Goal: Find specific page/section: Find specific page/section

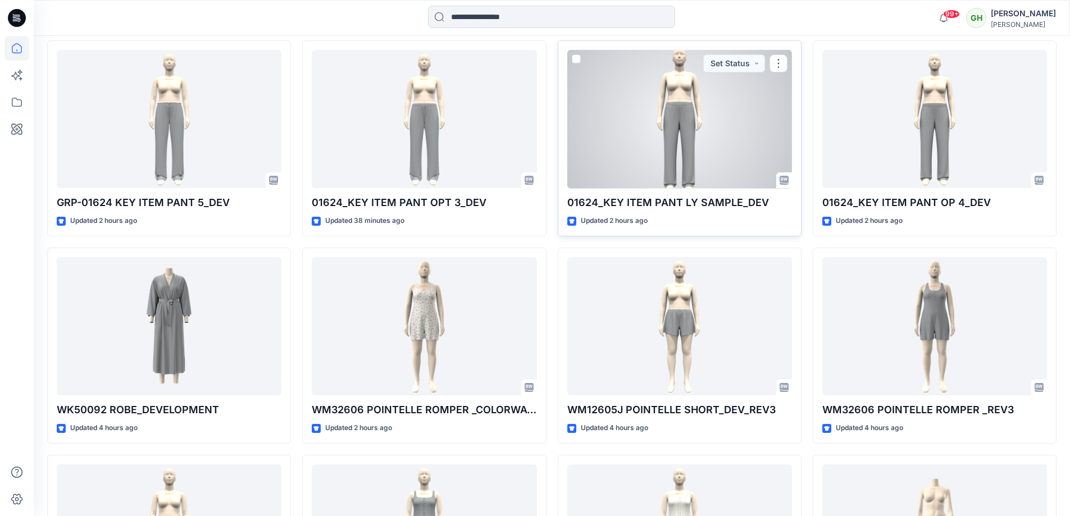
scroll to position [337, 0]
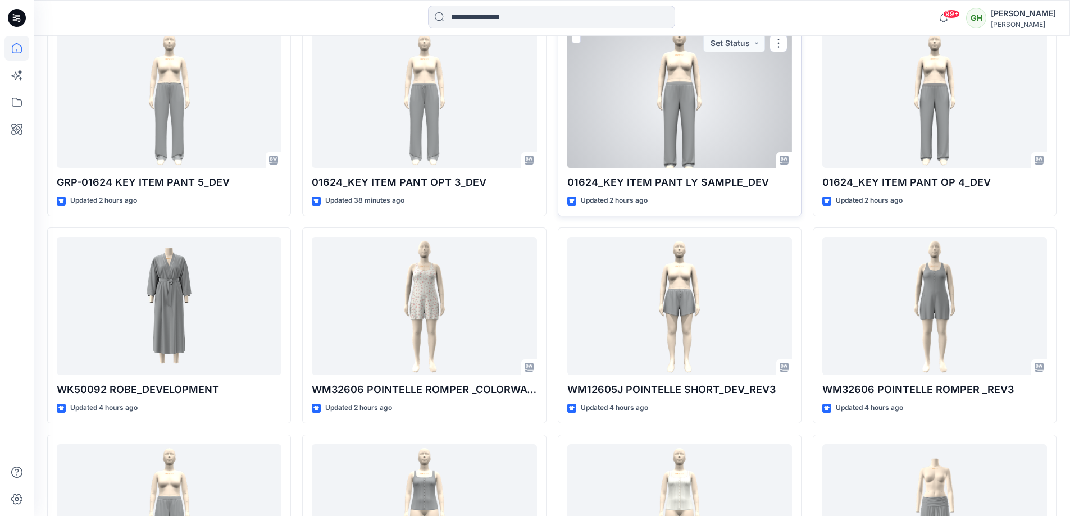
click at [672, 131] on div at bounding box center [679, 99] width 225 height 139
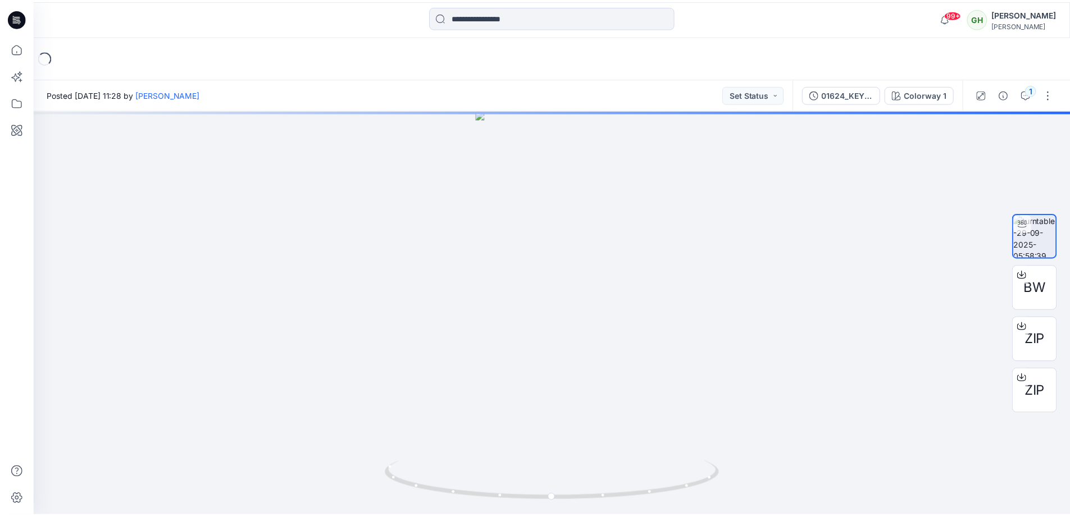
scroll to position [337, 0]
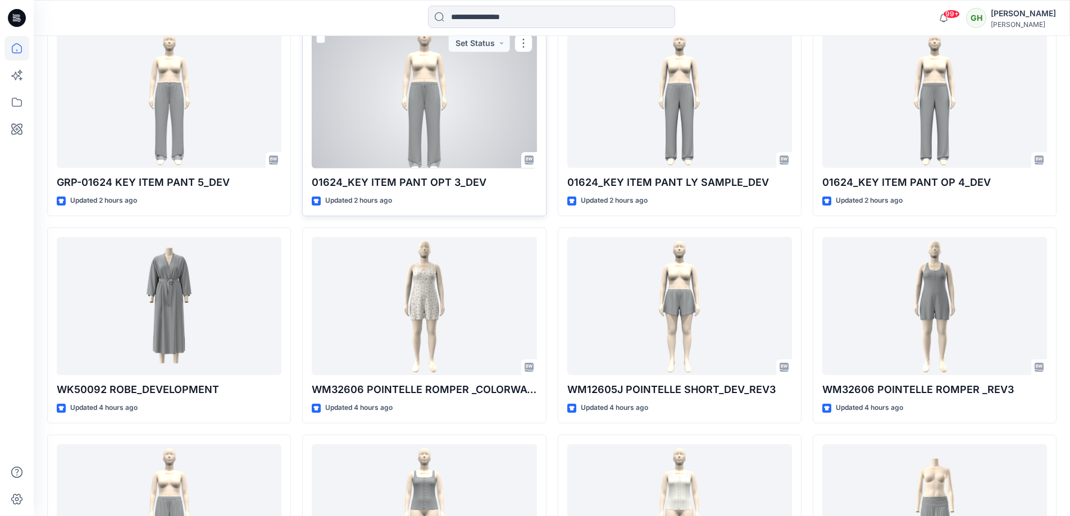
click at [413, 103] on div at bounding box center [424, 99] width 225 height 139
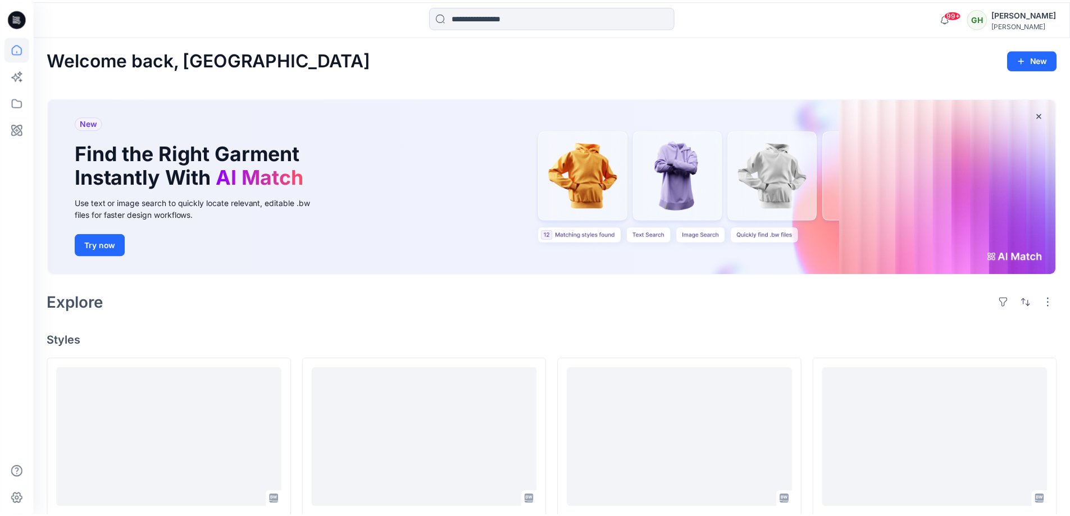
scroll to position [337, 0]
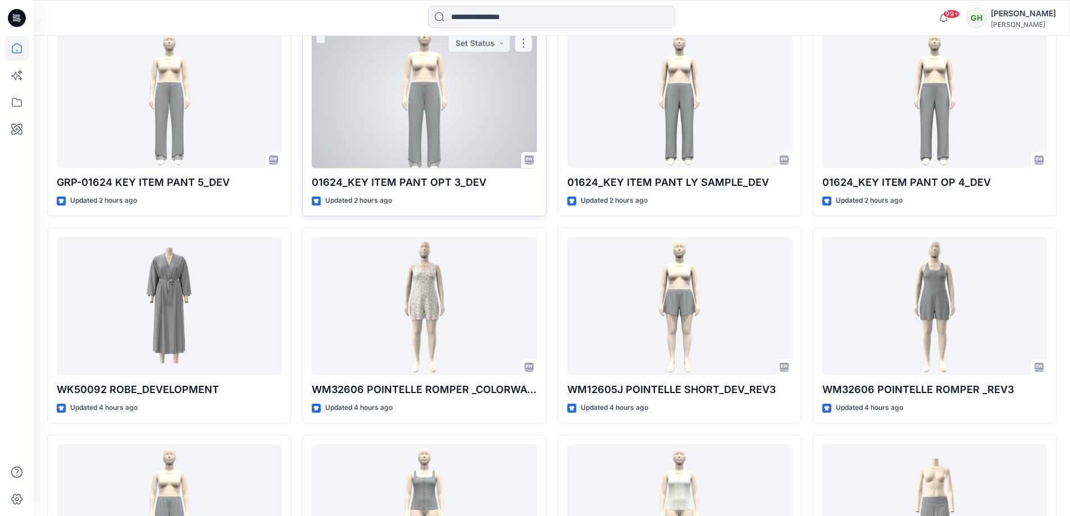
click at [409, 51] on div at bounding box center [424, 99] width 225 height 139
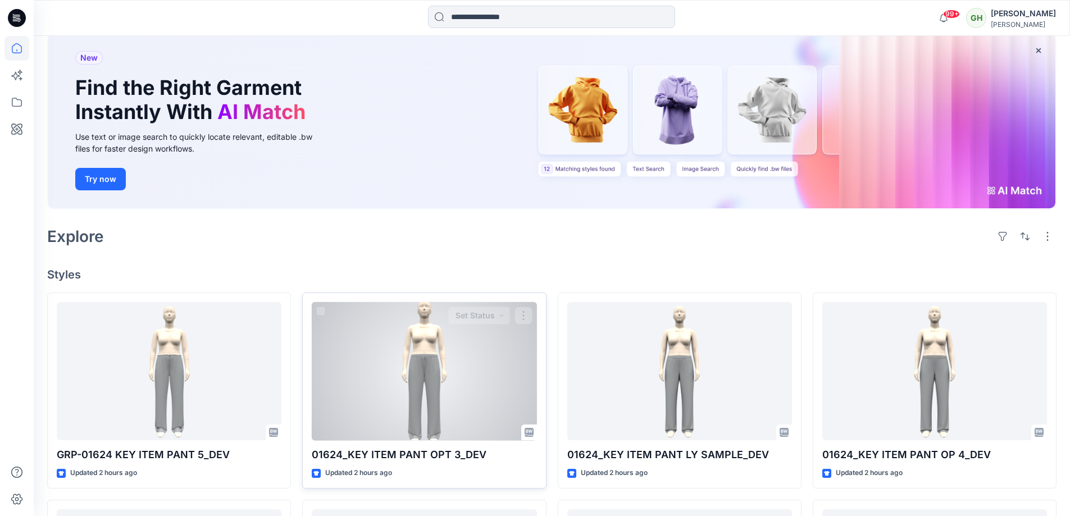
scroll to position [169, 0]
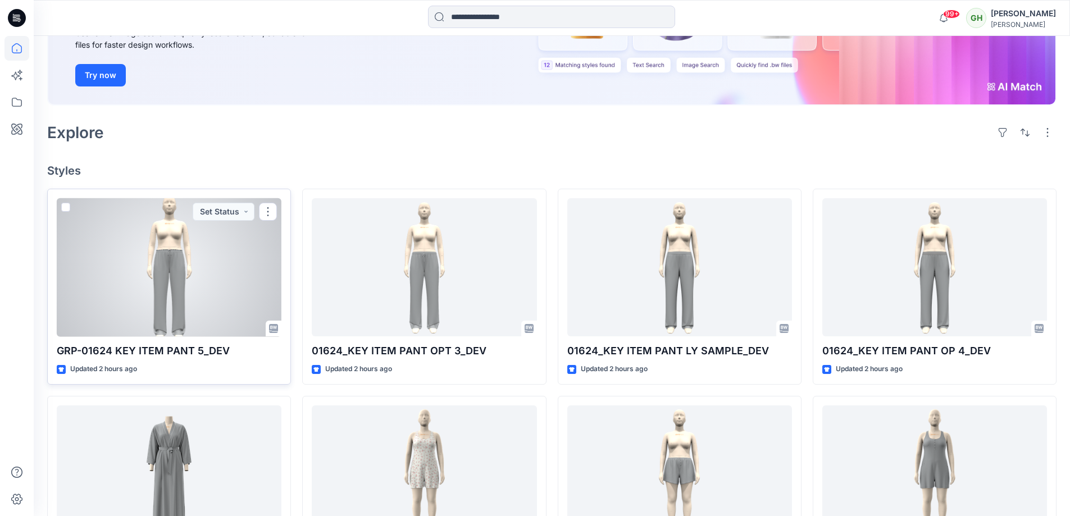
click at [187, 283] on div at bounding box center [169, 267] width 225 height 139
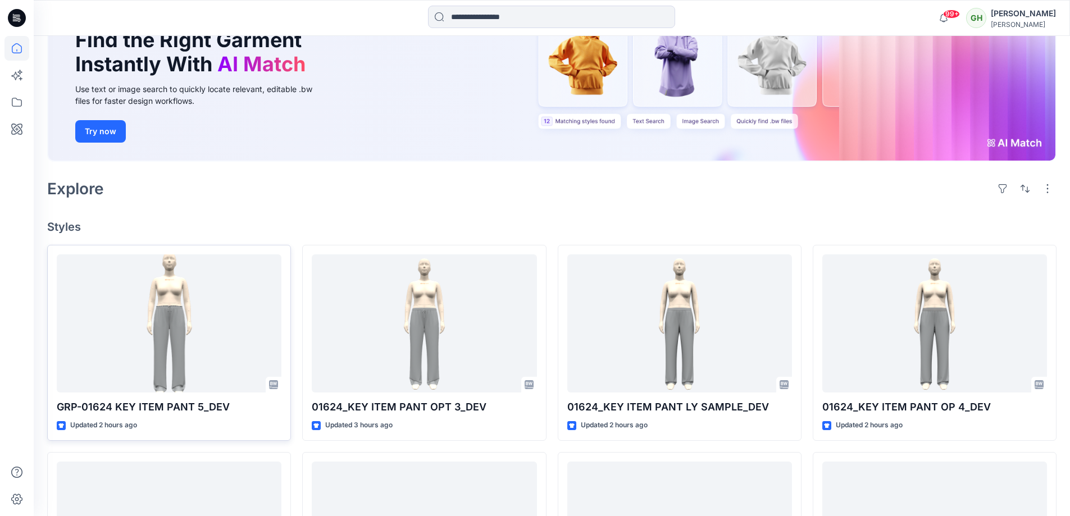
scroll to position [281, 0]
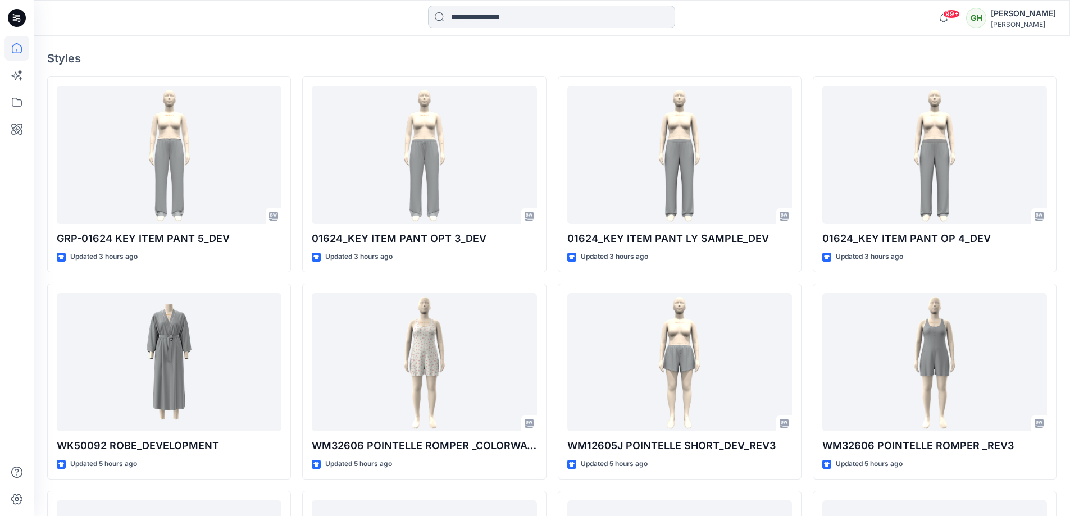
click at [511, 14] on input at bounding box center [551, 17] width 247 height 22
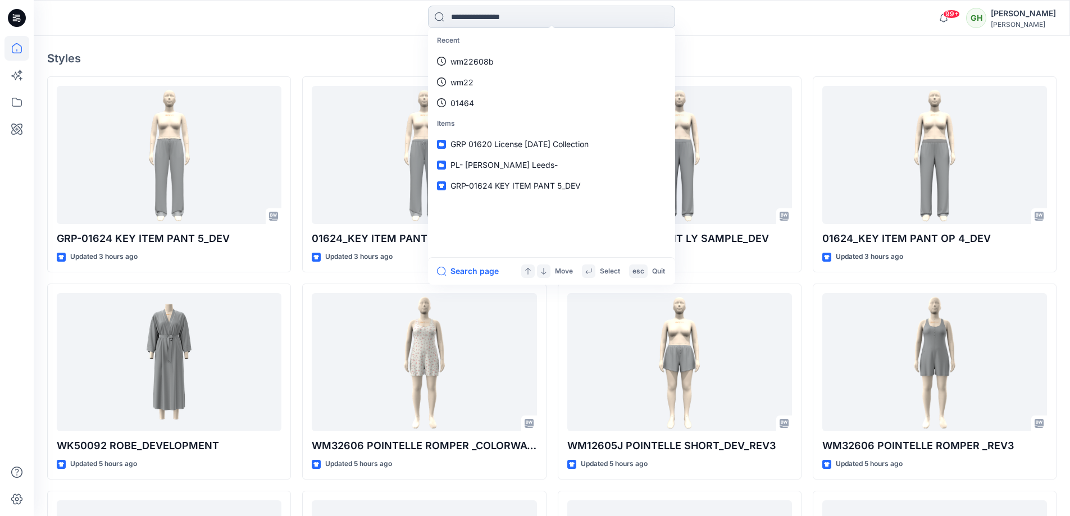
paste input "******"
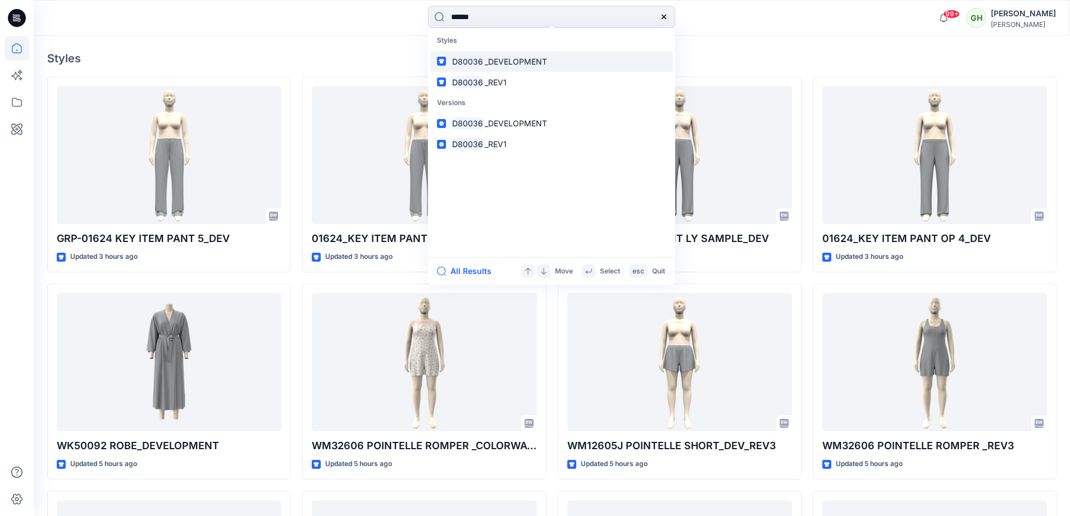
type input "******"
click at [524, 62] on span "_DEVELOPMENT" at bounding box center [516, 62] width 62 height 10
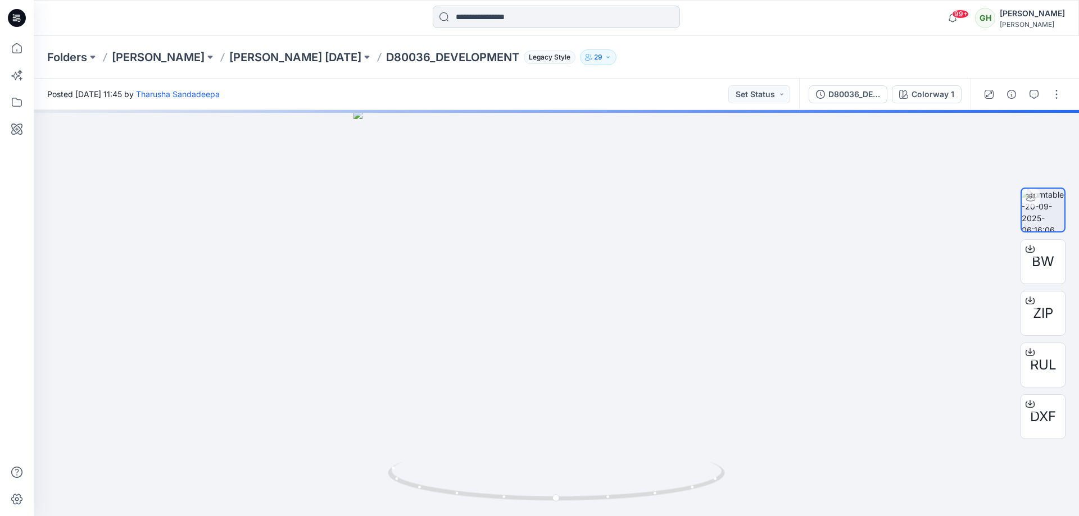
click at [514, 14] on input at bounding box center [556, 17] width 247 height 22
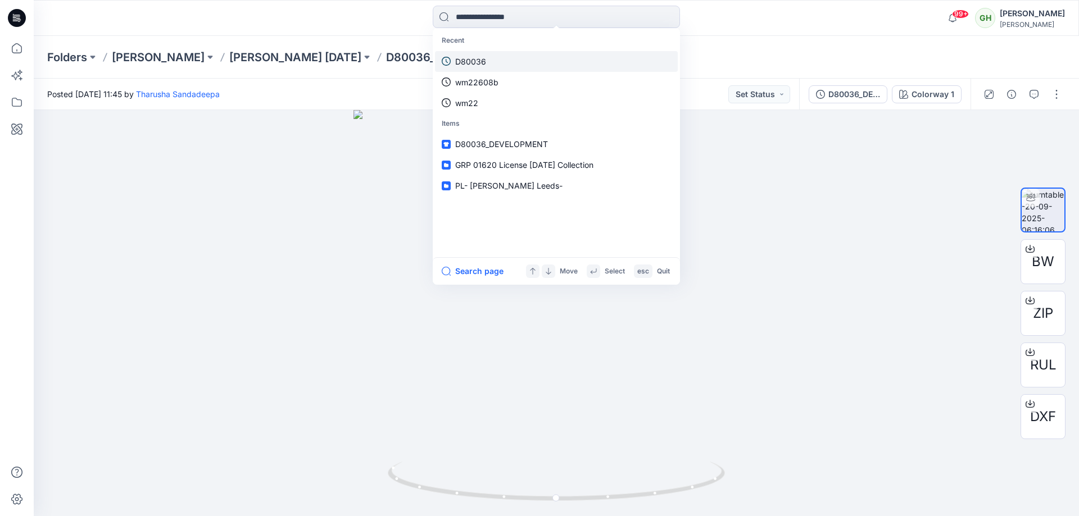
click at [524, 58] on link "D80036" at bounding box center [556, 61] width 243 height 21
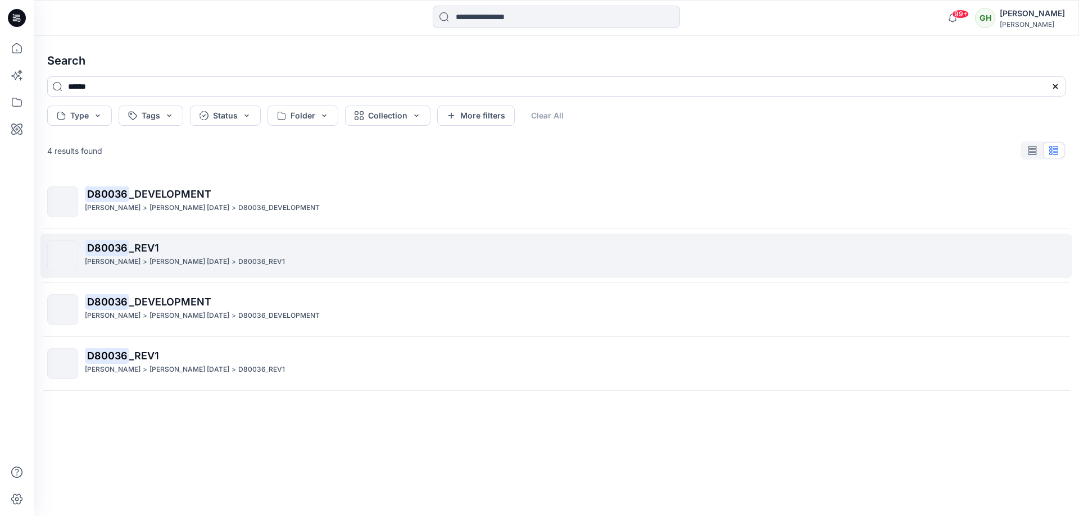
click at [243, 247] on p "D80036 _REV1" at bounding box center [575, 248] width 980 height 16
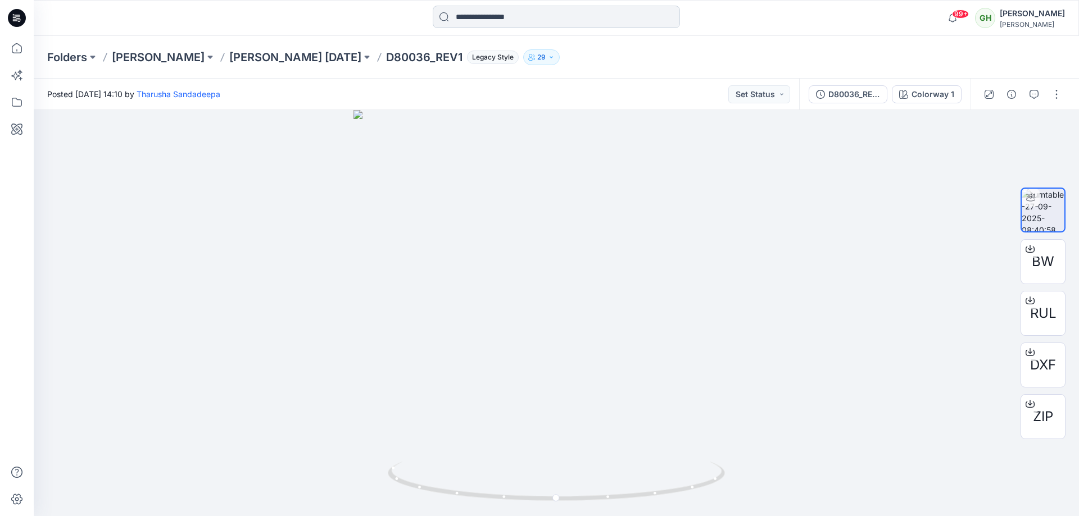
drag, startPoint x: 547, startPoint y: 19, endPoint x: 548, endPoint y: 25, distance: 5.6
click at [548, 25] on input at bounding box center [556, 17] width 247 height 22
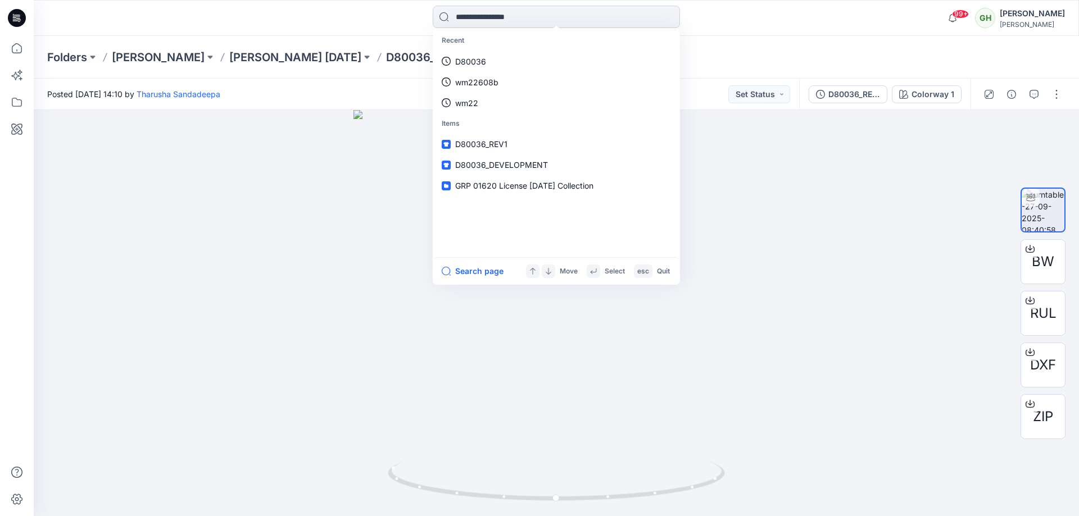
paste input "******"
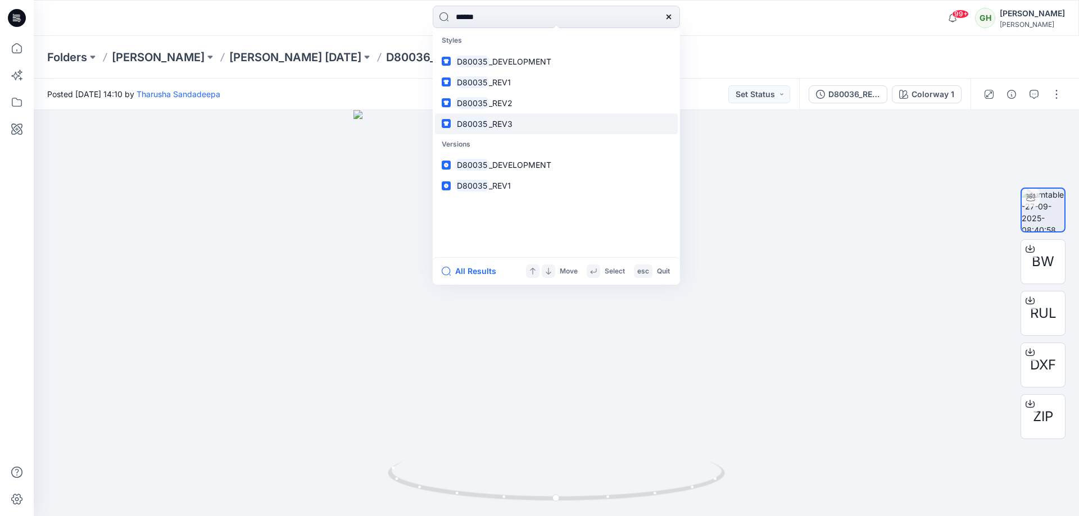
type input "******"
click at [502, 116] on link "D80035 _REV3" at bounding box center [556, 123] width 243 height 21
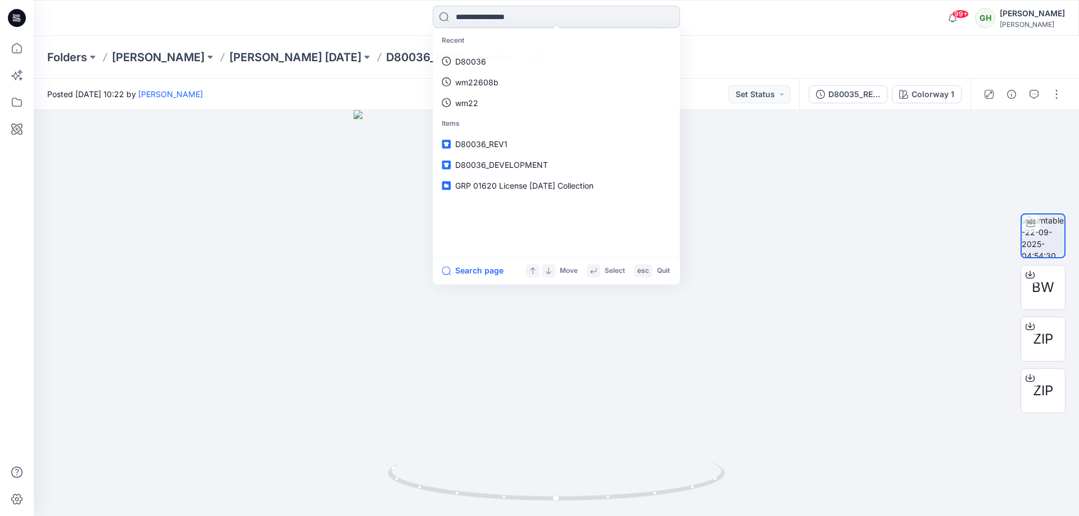
click at [485, 10] on input at bounding box center [556, 17] width 247 height 22
click at [489, 55] on link "D80035" at bounding box center [556, 61] width 243 height 21
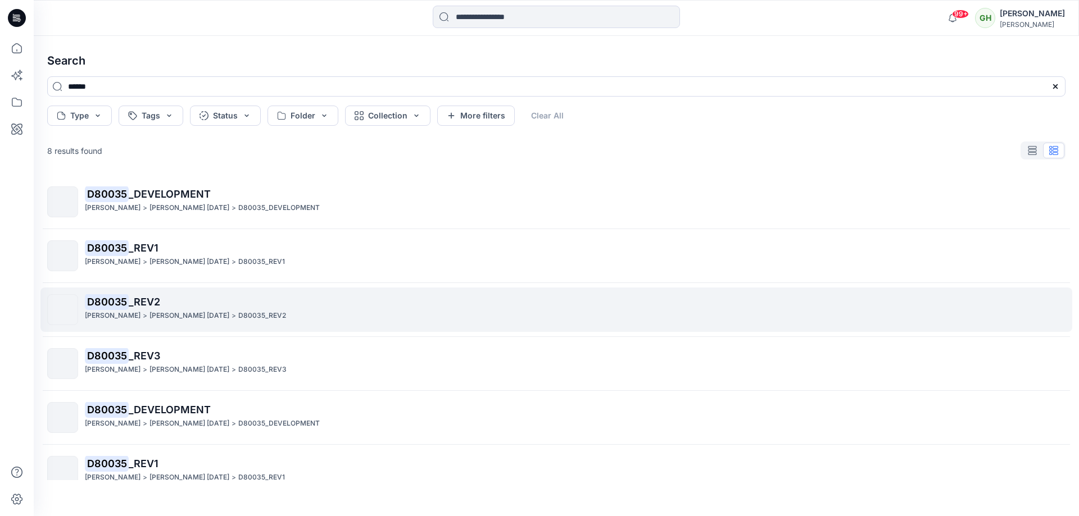
click at [233, 304] on p "D80035 _REV2" at bounding box center [575, 302] width 980 height 16
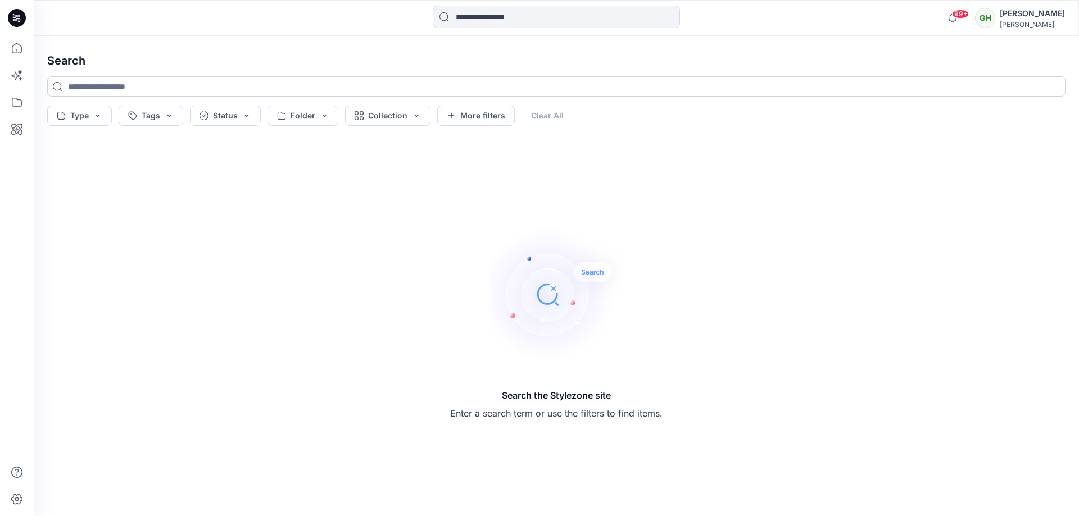
click at [153, 87] on input at bounding box center [556, 86] width 1018 height 20
paste input "******"
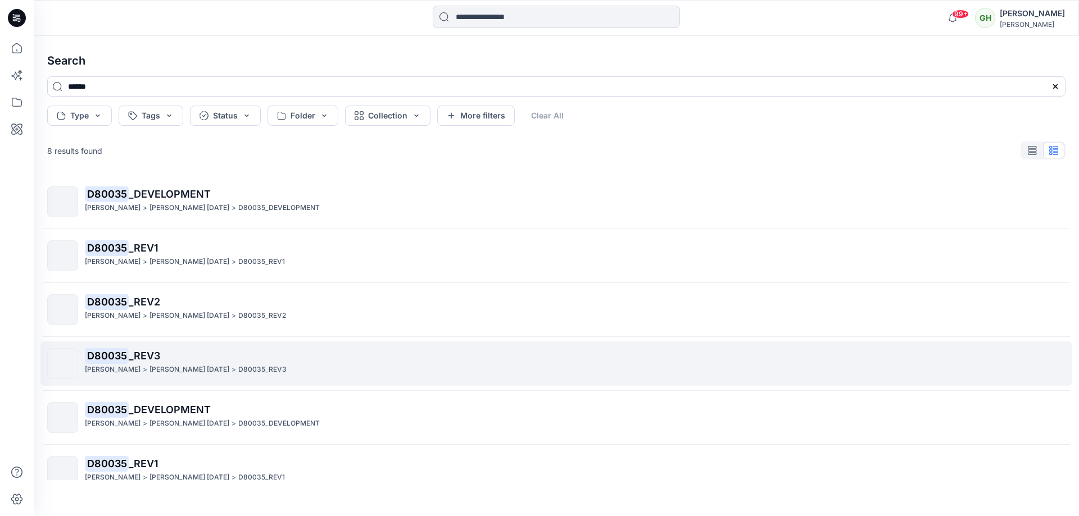
type input "******"
click at [206, 370] on p "DONNA KARAN Nov 25" at bounding box center [189, 370] width 80 height 12
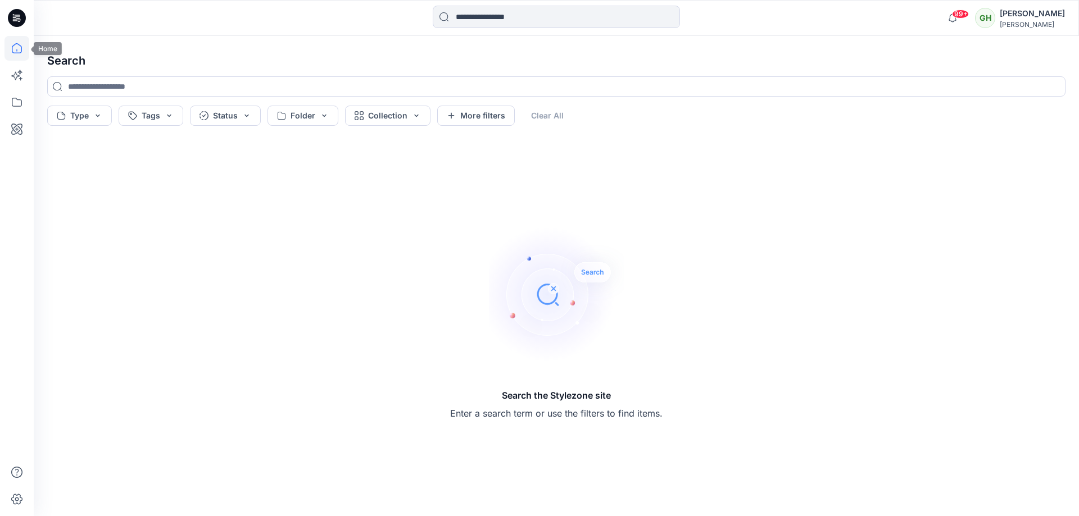
click at [6, 41] on icon at bounding box center [16, 48] width 25 height 25
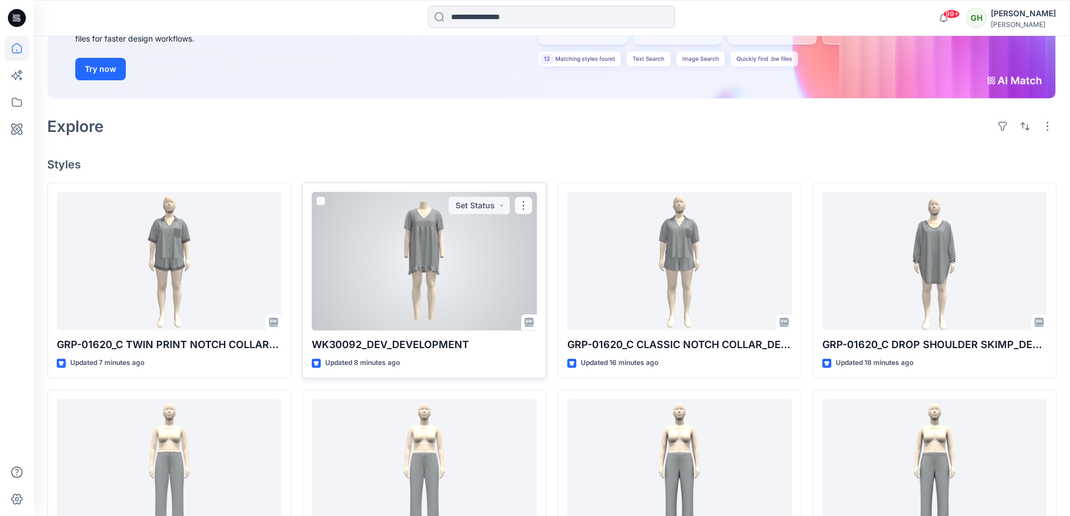
scroll to position [281, 0]
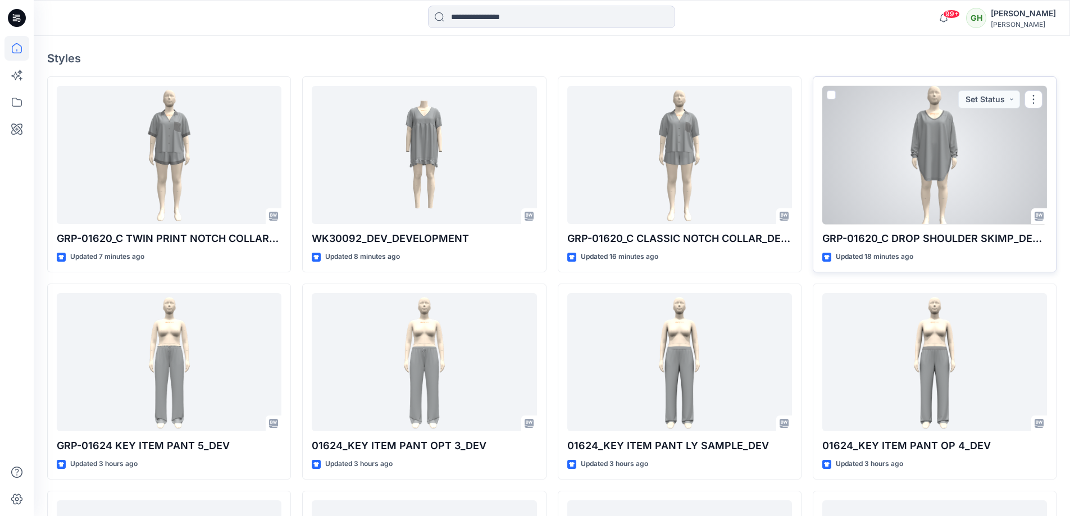
click at [930, 116] on div at bounding box center [934, 155] width 225 height 139
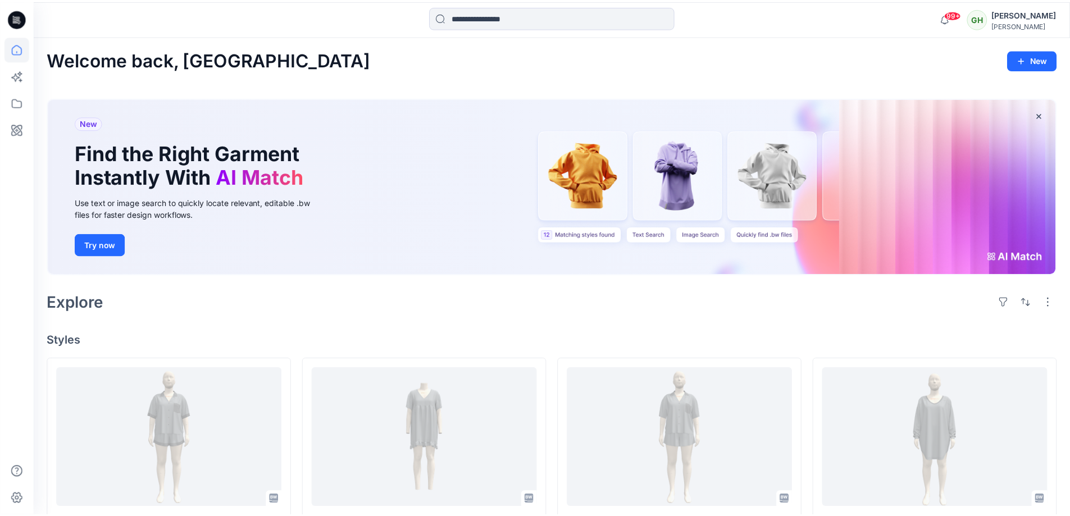
scroll to position [281, 0]
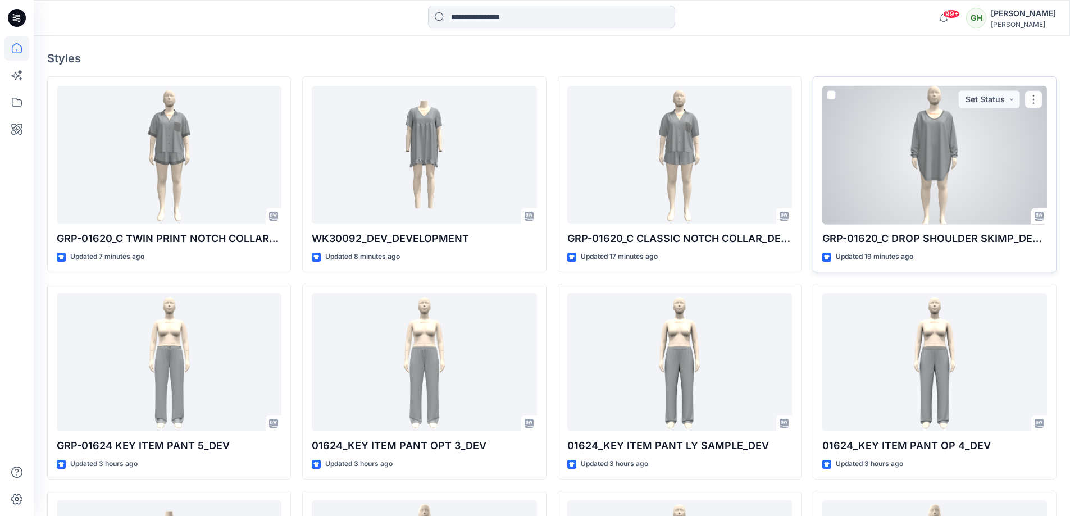
click at [838, 179] on div at bounding box center [934, 155] width 225 height 139
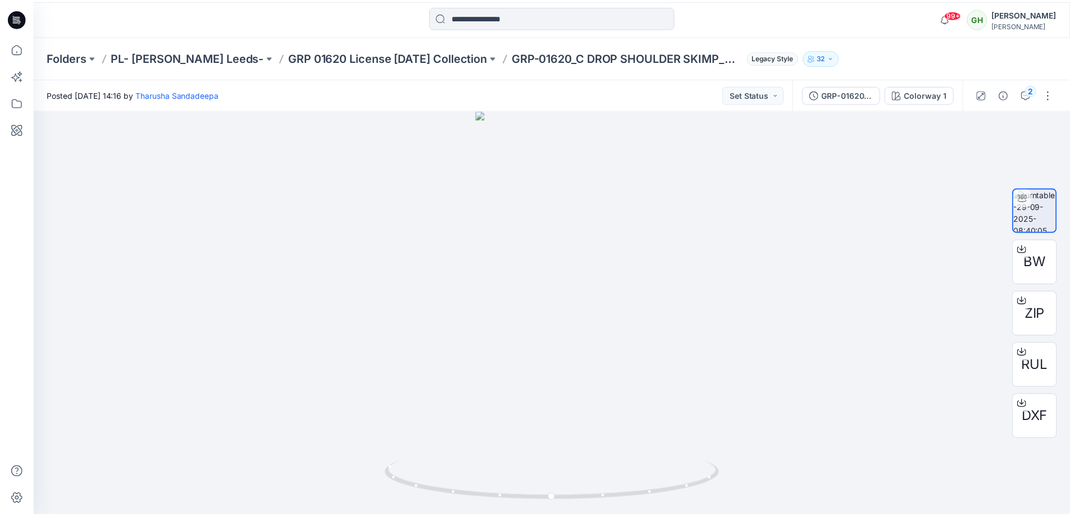
scroll to position [281, 0]
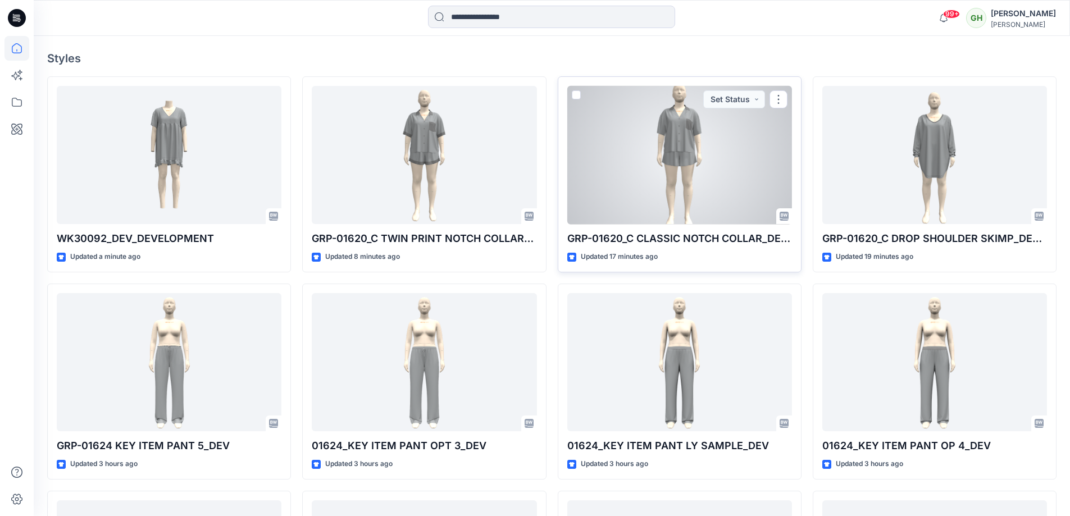
click at [659, 149] on div at bounding box center [679, 155] width 225 height 139
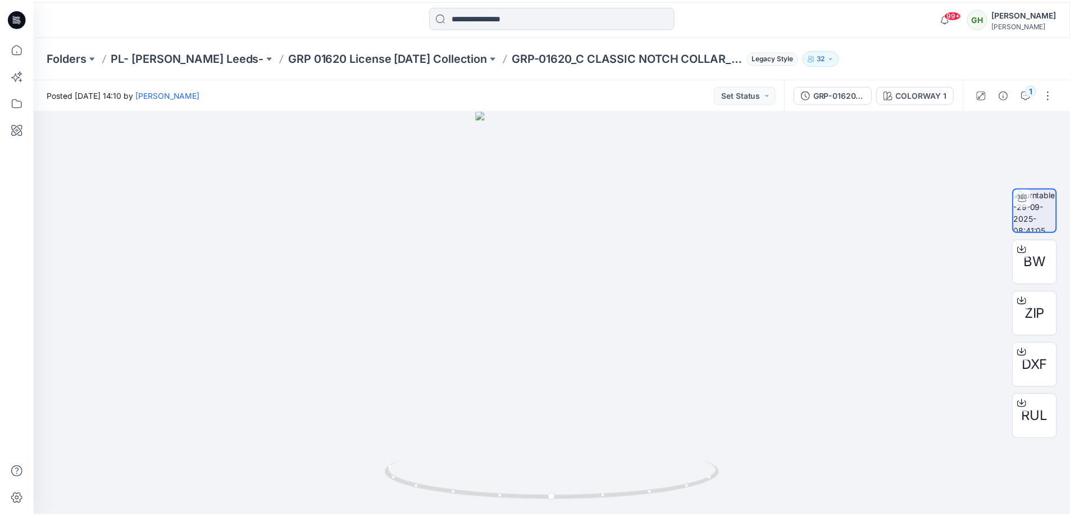
scroll to position [281, 0]
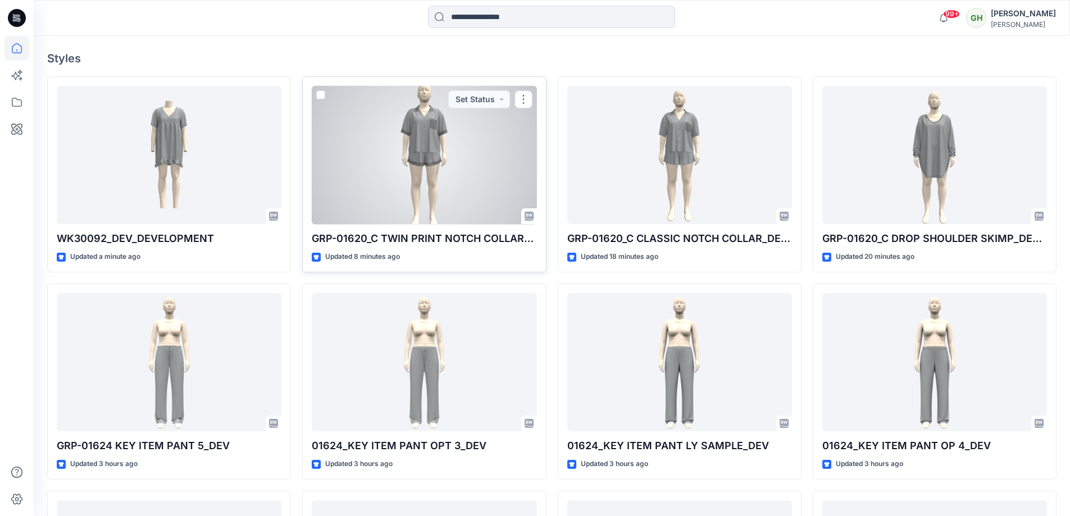
click at [394, 158] on div at bounding box center [424, 155] width 225 height 139
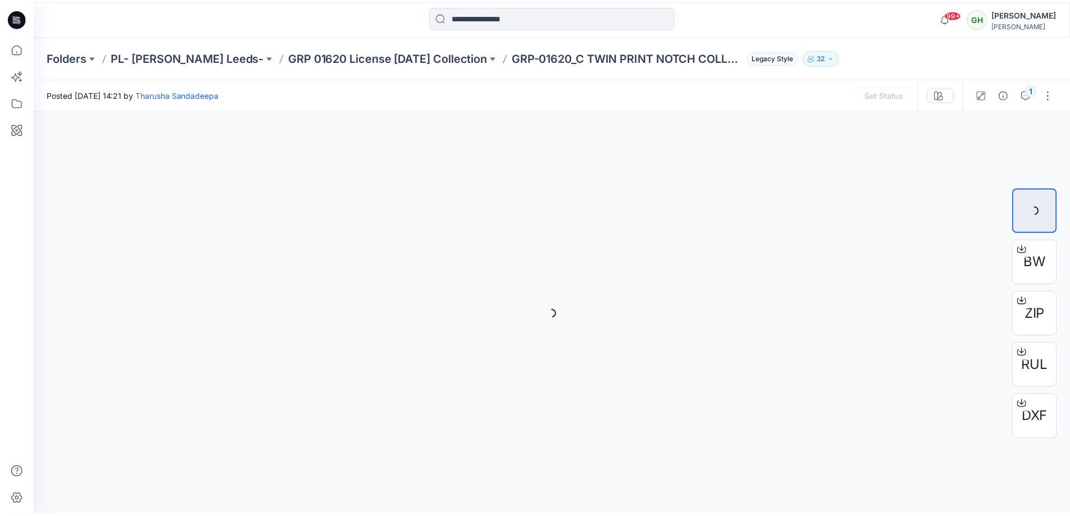
scroll to position [281, 0]
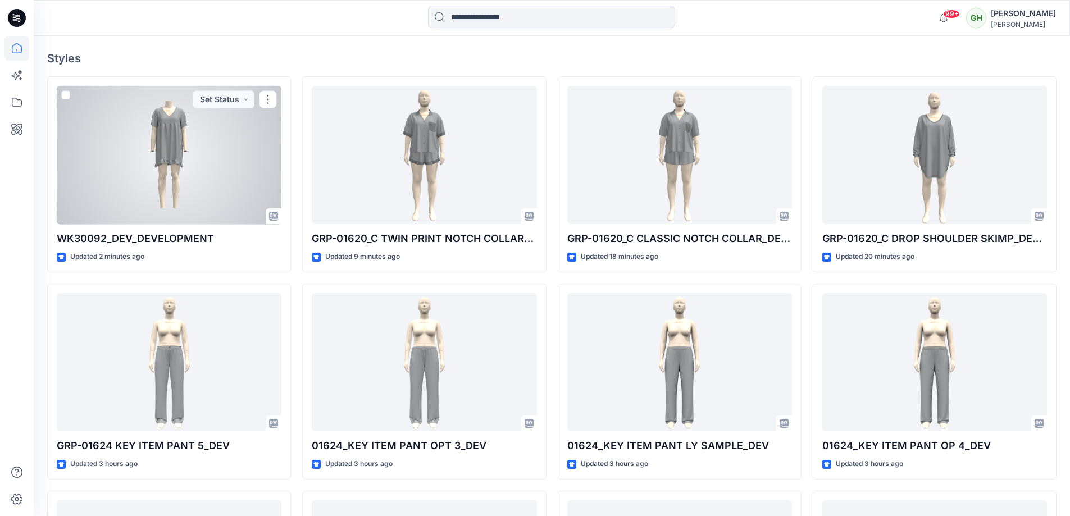
click at [155, 112] on div at bounding box center [169, 155] width 225 height 139
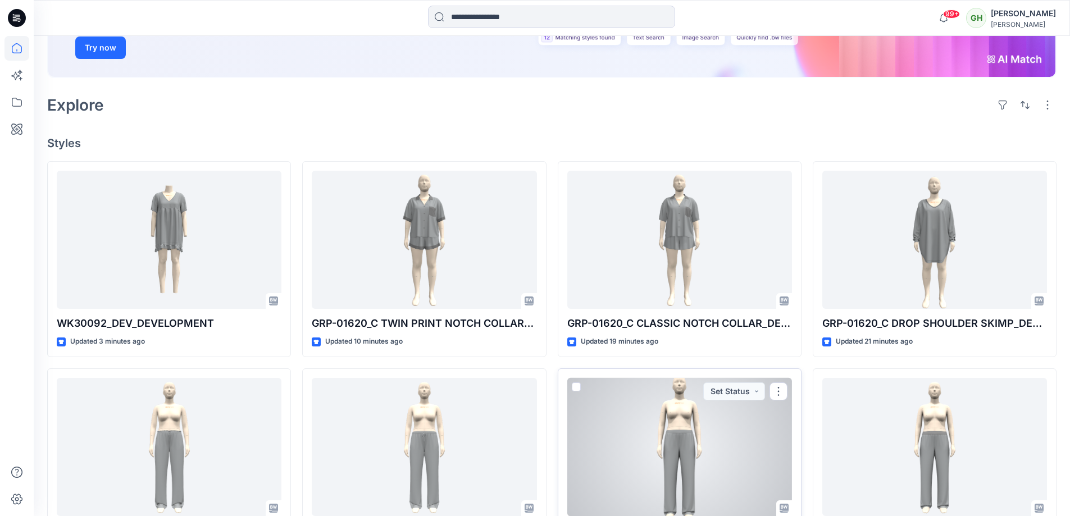
scroll to position [169, 0]
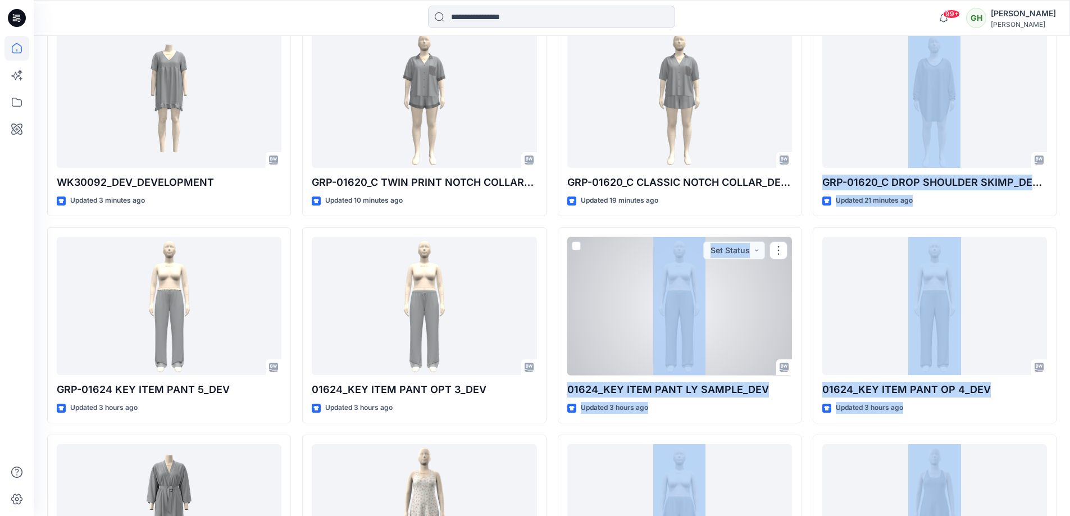
drag, startPoint x: 931, startPoint y: 538, endPoint x: 955, endPoint y: 538, distance: 23.6
click at [955, 516] on html "99+ Notifications Chamara Anurudda shared GRP-01624 KEY ITEM PANT 5_DEV in GRP …" at bounding box center [535, 485] width 1070 height 1644
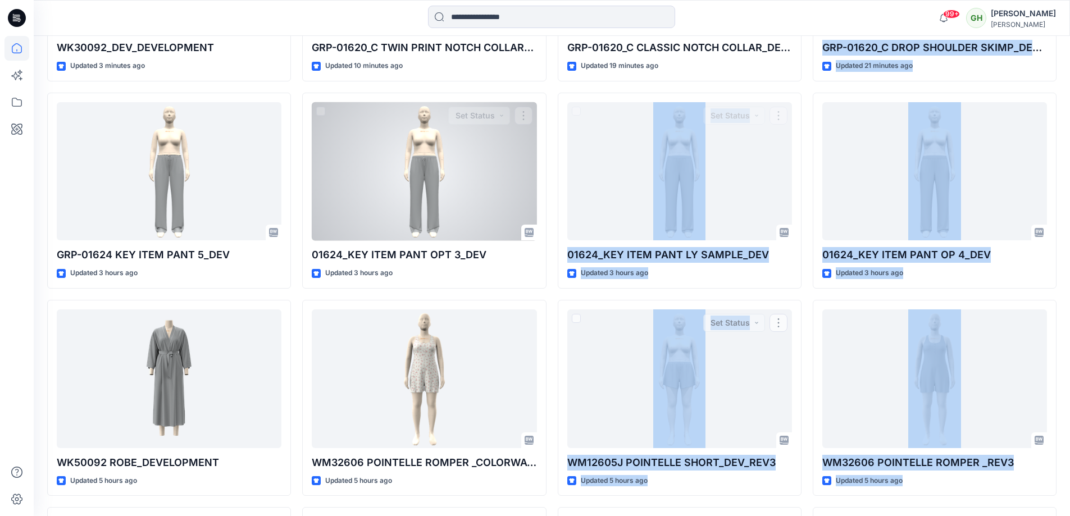
click at [466, 201] on div at bounding box center [424, 171] width 225 height 139
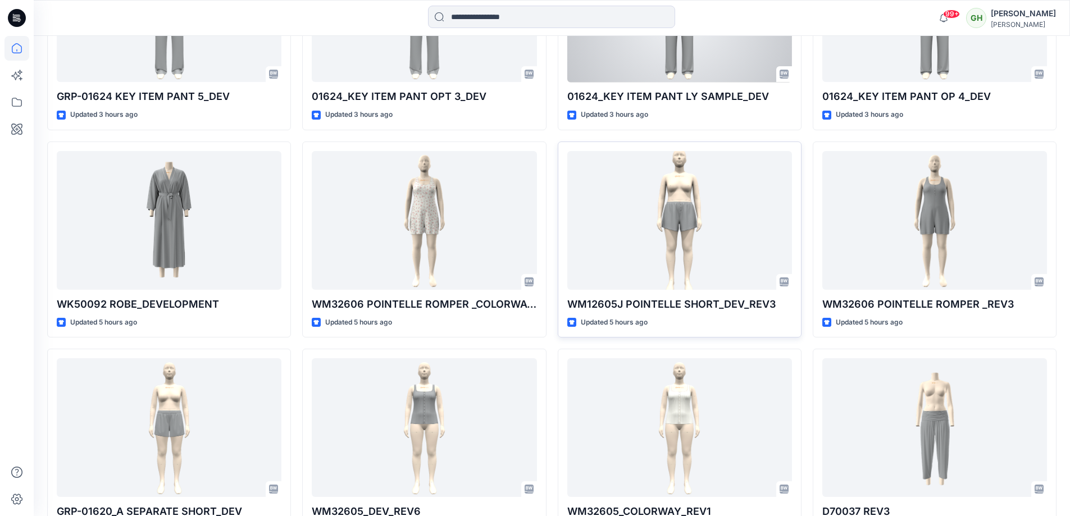
scroll to position [640, 0]
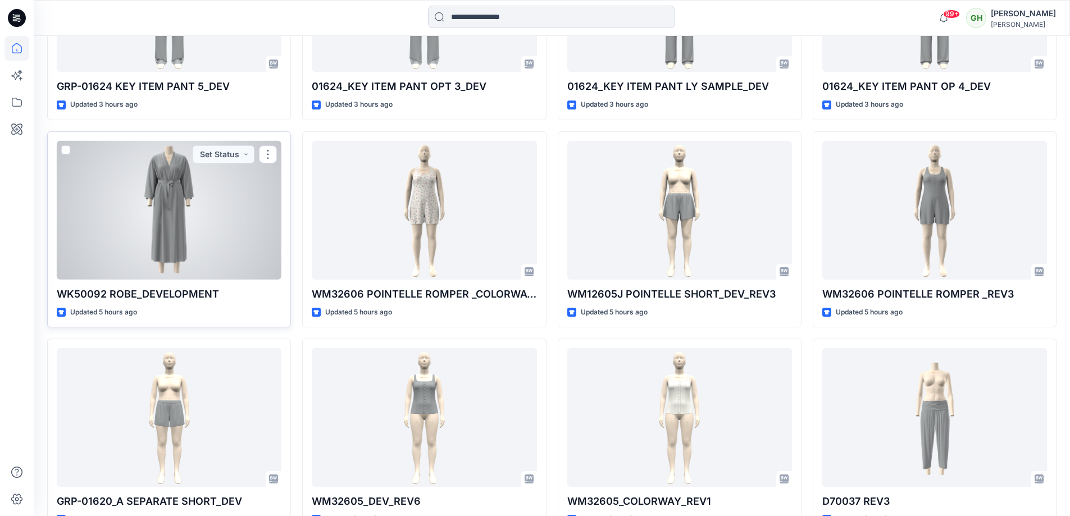
click at [234, 260] on div at bounding box center [169, 210] width 225 height 139
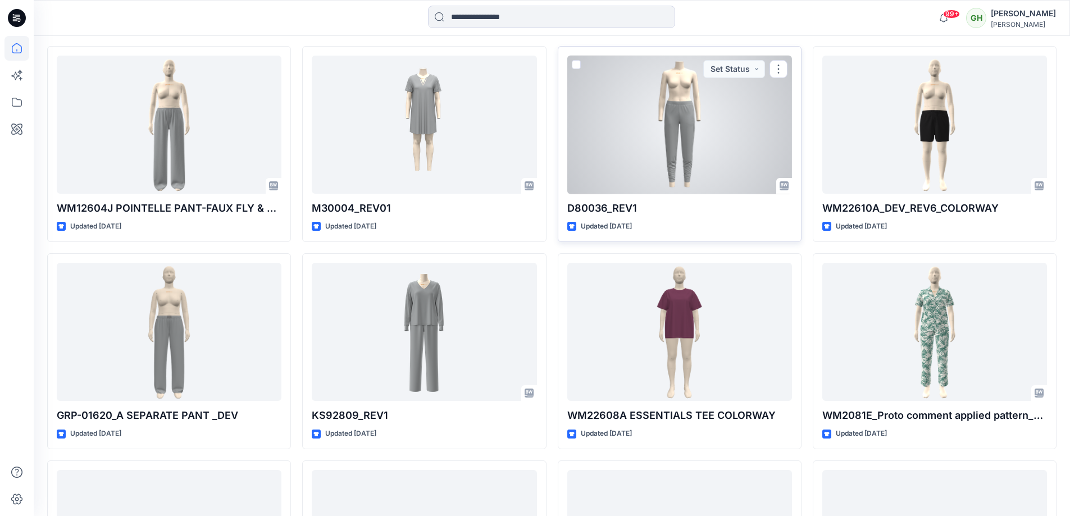
scroll to position [1461, 0]
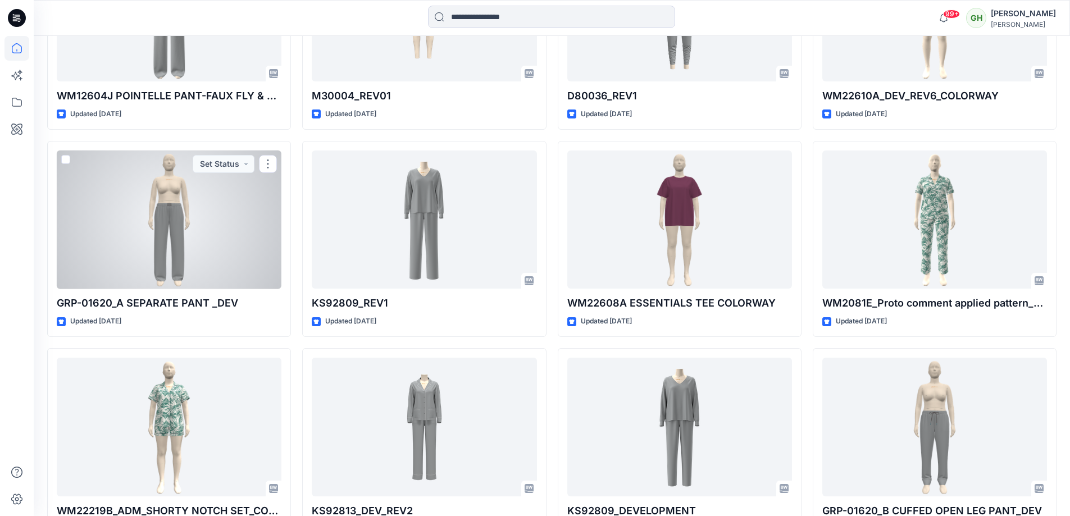
click at [189, 264] on div at bounding box center [169, 220] width 225 height 139
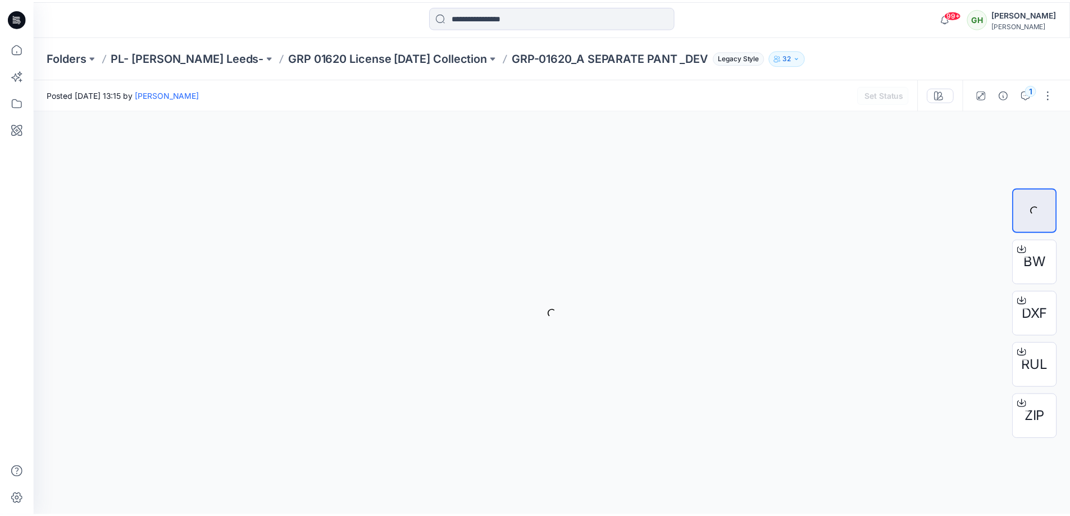
scroll to position [1461, 0]
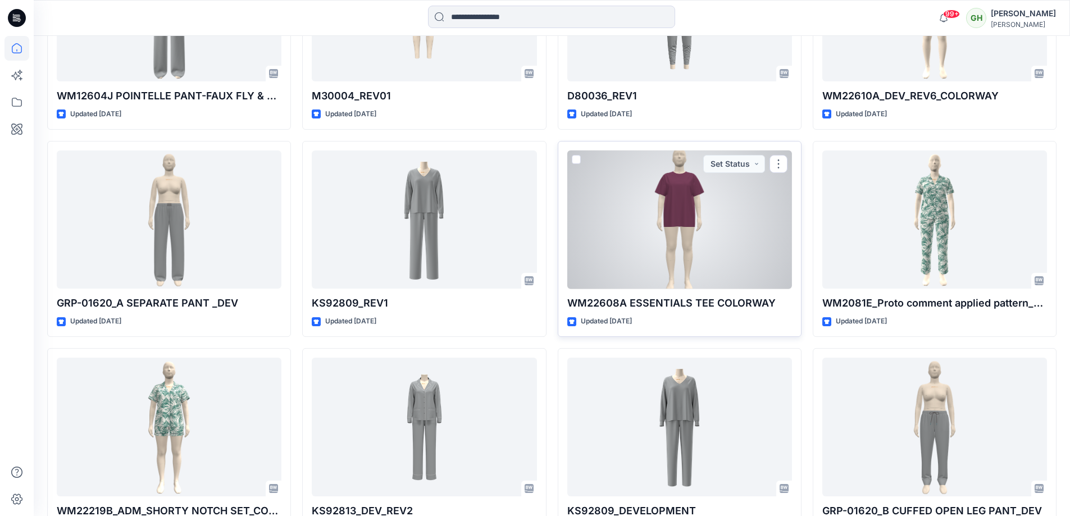
click at [637, 278] on div at bounding box center [679, 220] width 225 height 139
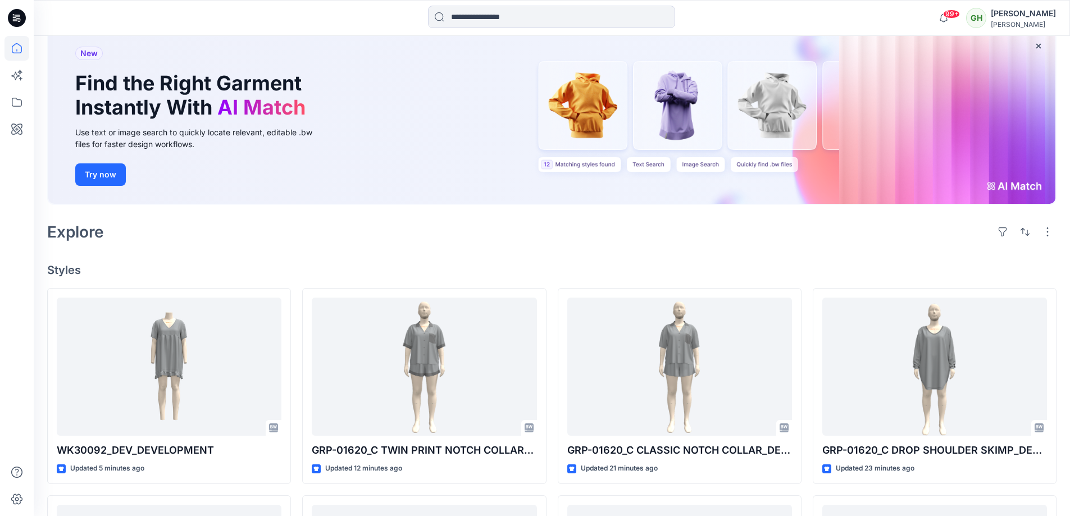
scroll to position [169, 0]
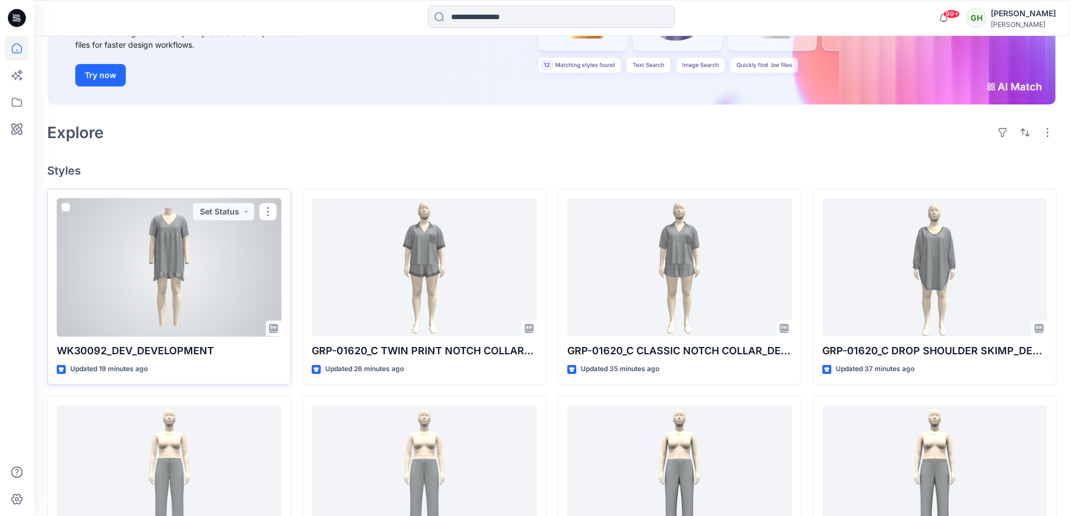
click at [175, 268] on div at bounding box center [169, 267] width 225 height 139
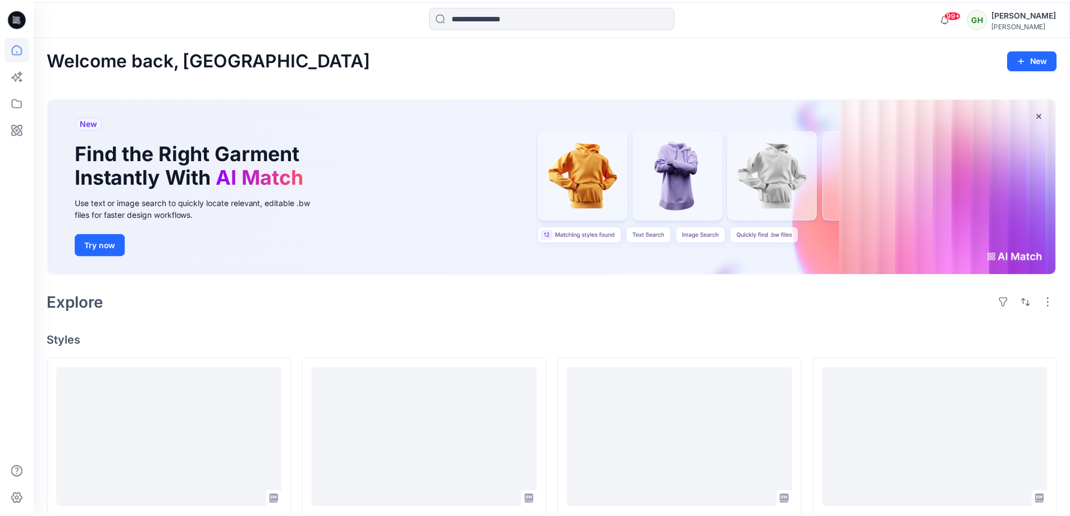
scroll to position [169, 0]
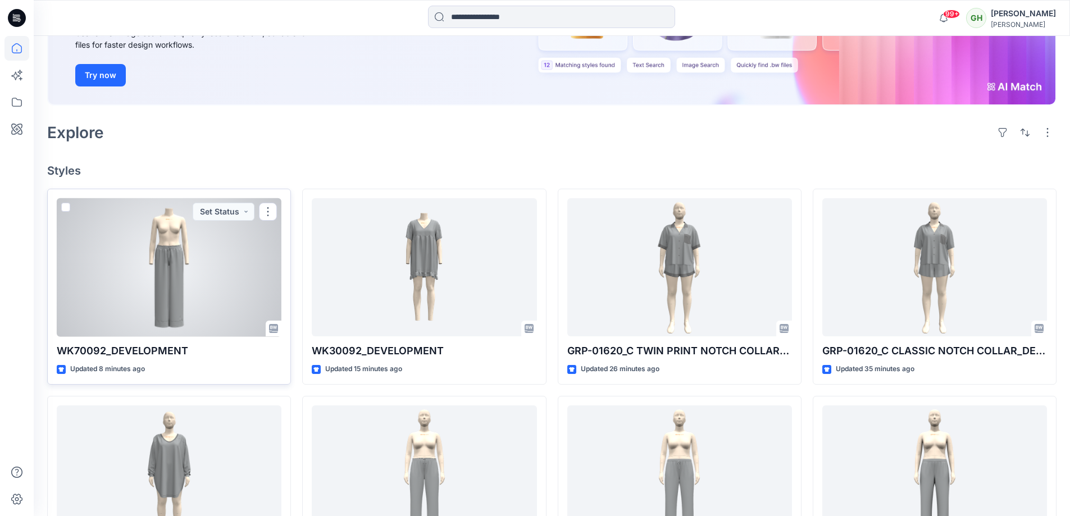
click at [234, 258] on div at bounding box center [169, 267] width 225 height 139
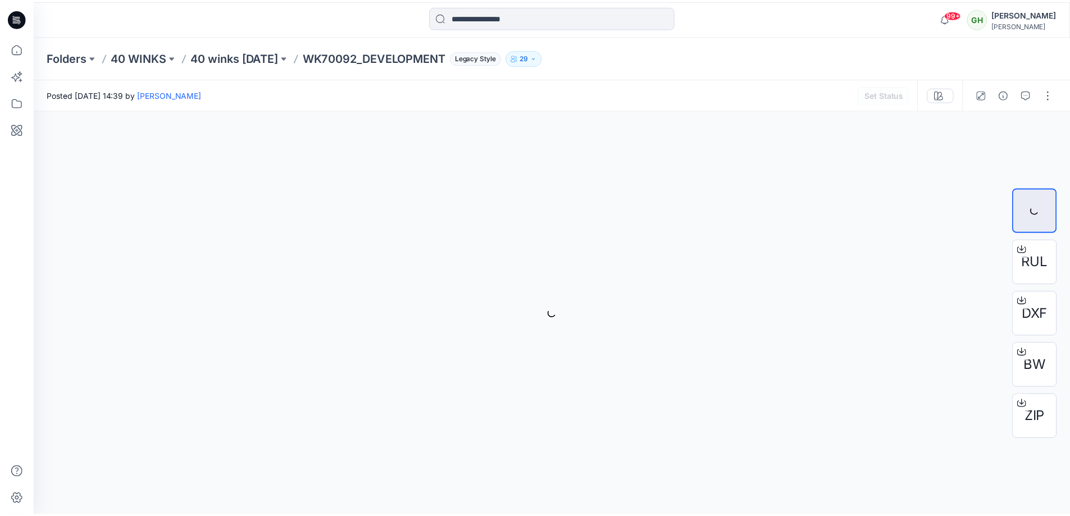
scroll to position [169, 0]
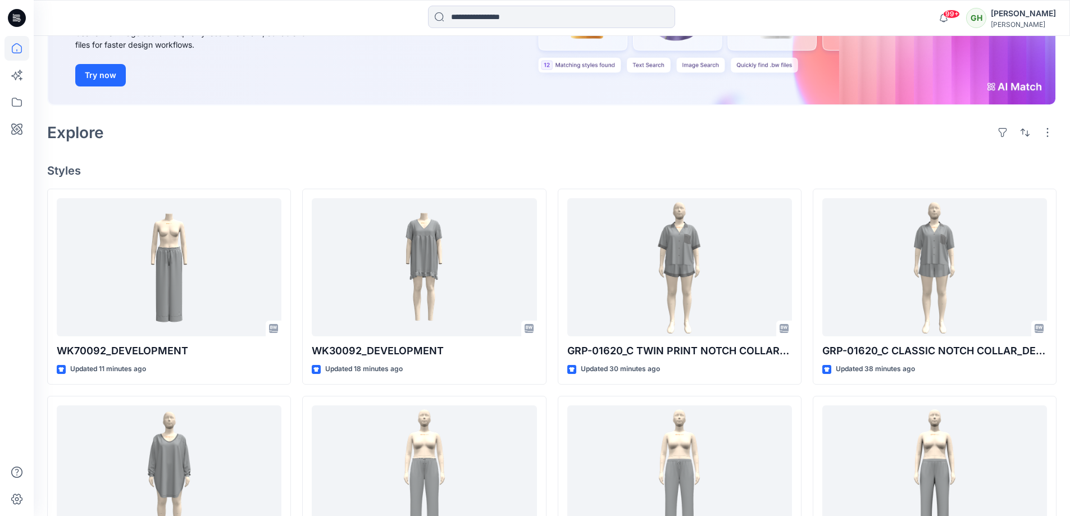
click at [628, 115] on div "New Find the Right Garment Instantly With AI Match Use text or image search to …" at bounding box center [552, 19] width 1010 height 199
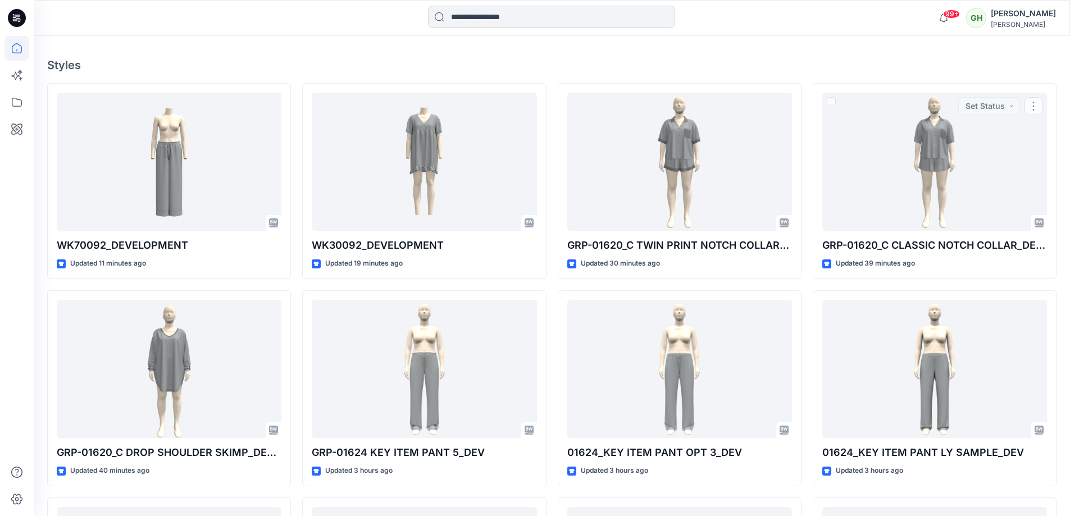
scroll to position [337, 0]
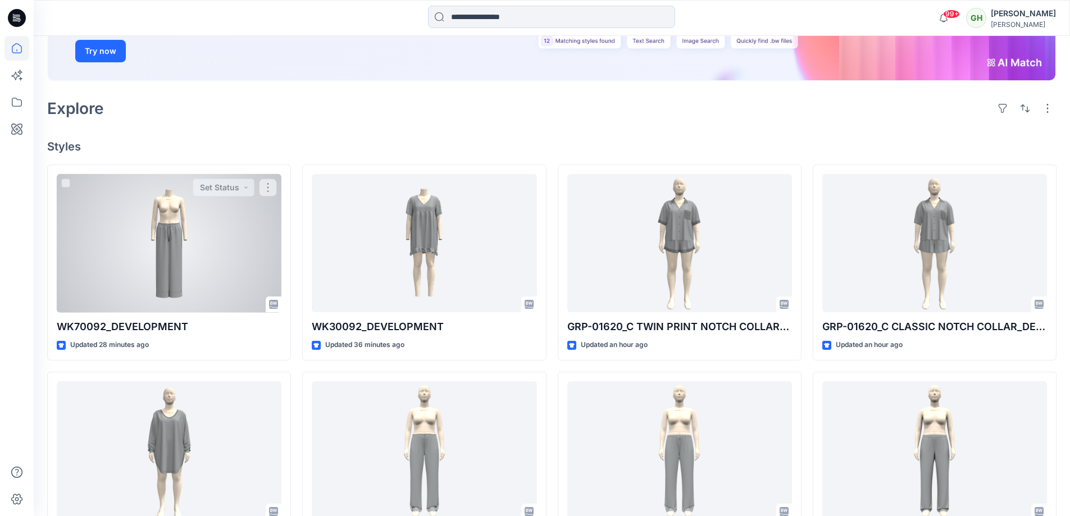
scroll to position [225, 0]
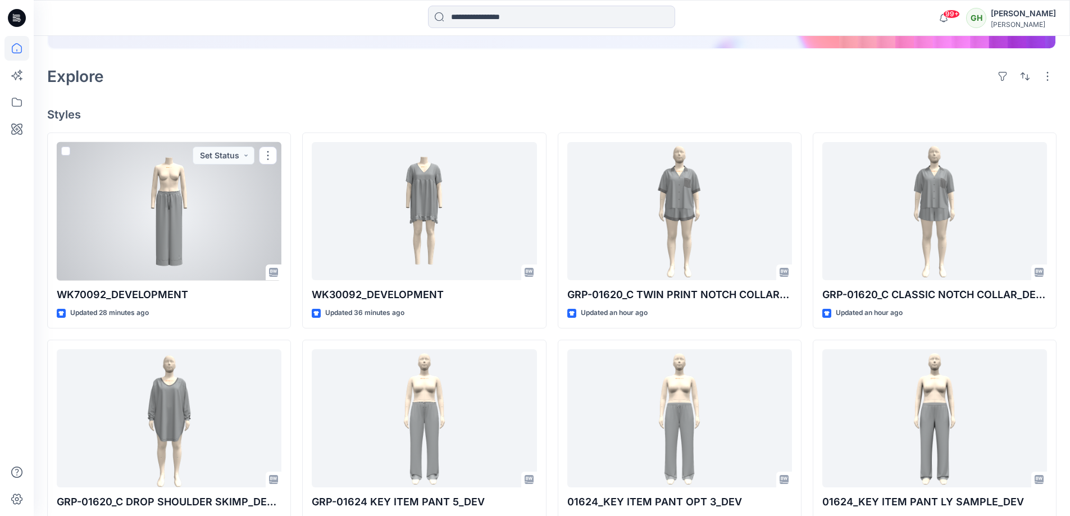
click at [174, 176] on div at bounding box center [169, 211] width 225 height 139
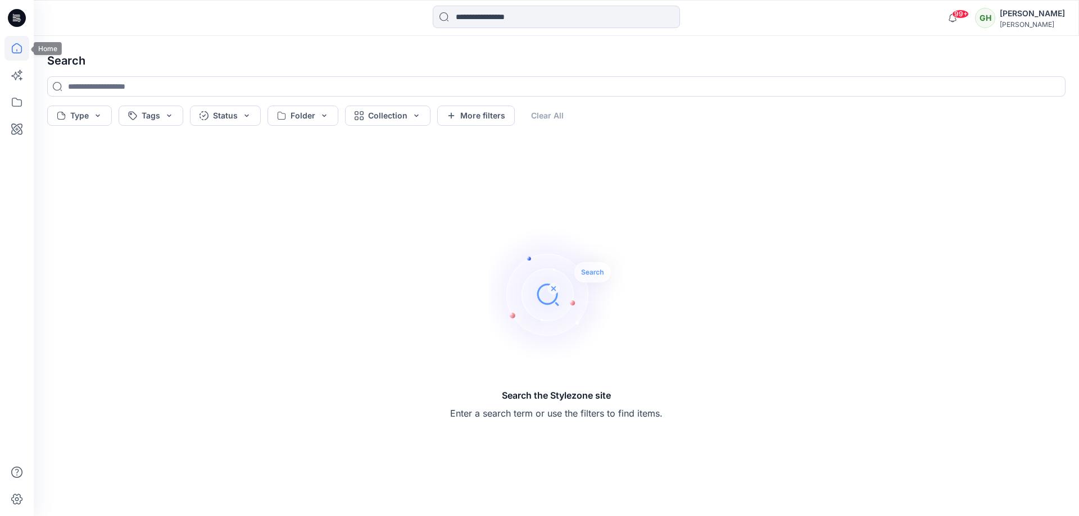
click at [16, 47] on icon at bounding box center [16, 48] width 25 height 25
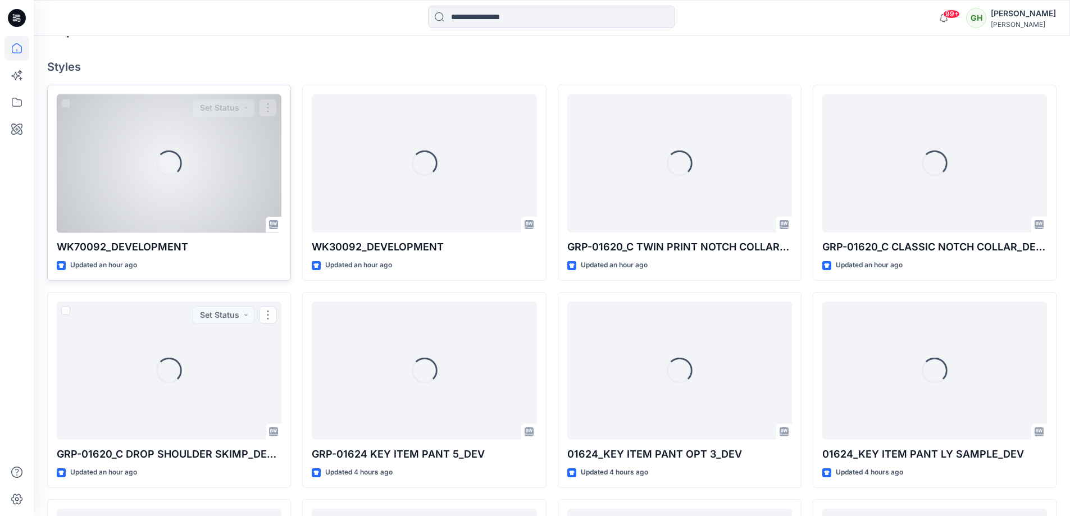
scroll to position [281, 0]
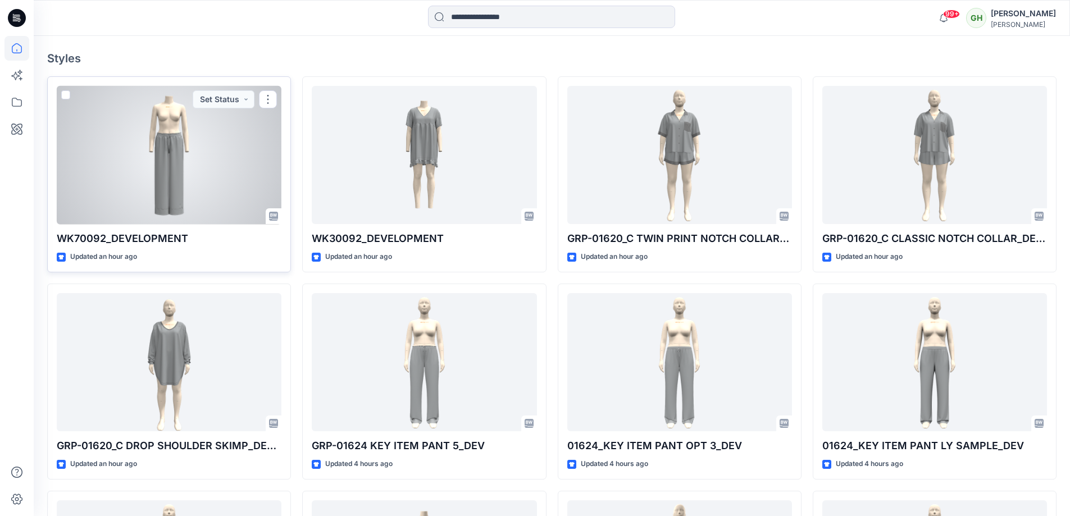
click at [179, 175] on div at bounding box center [169, 155] width 225 height 139
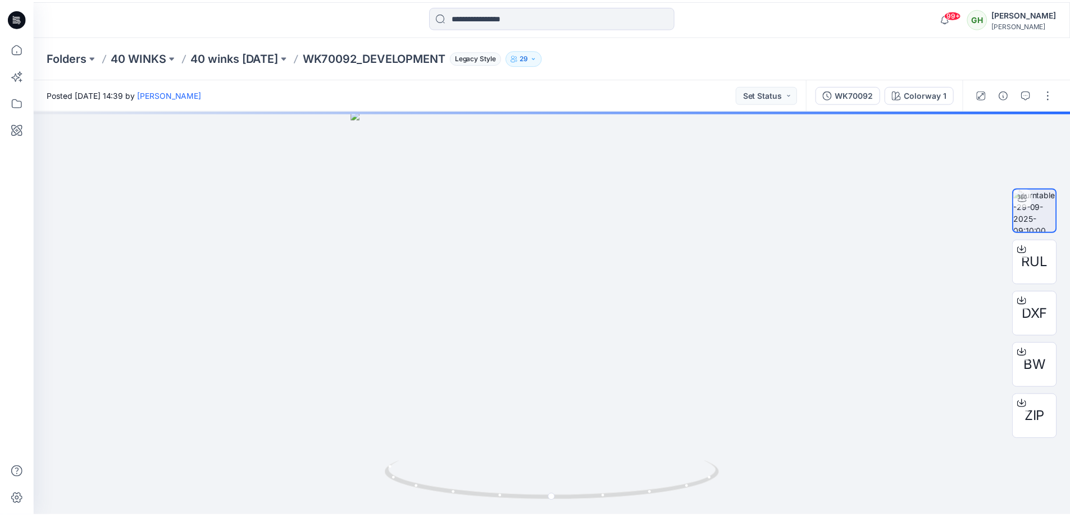
scroll to position [281, 0]
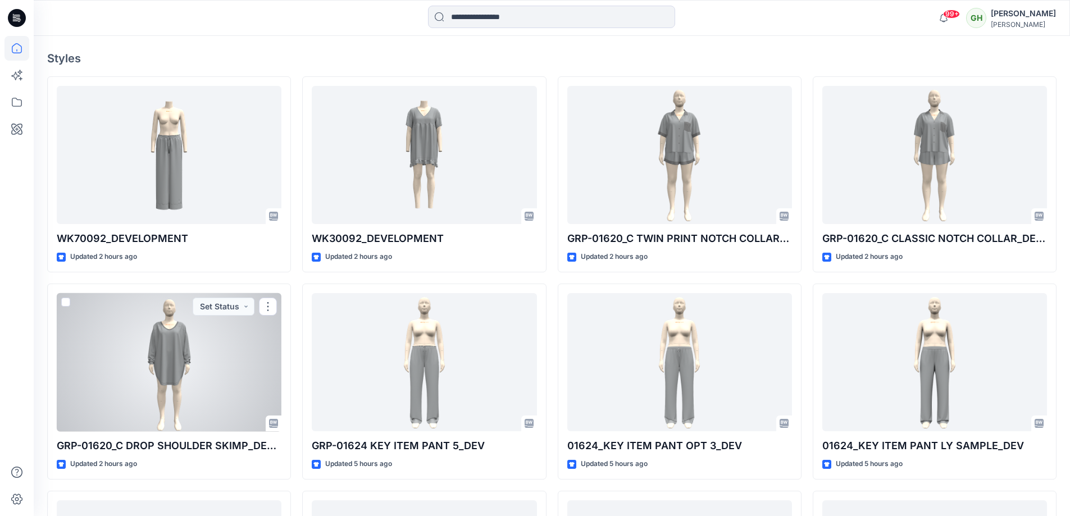
drag, startPoint x: 144, startPoint y: 360, endPoint x: 74, endPoint y: 345, distance: 72.4
click at [144, 360] on div at bounding box center [169, 362] width 225 height 139
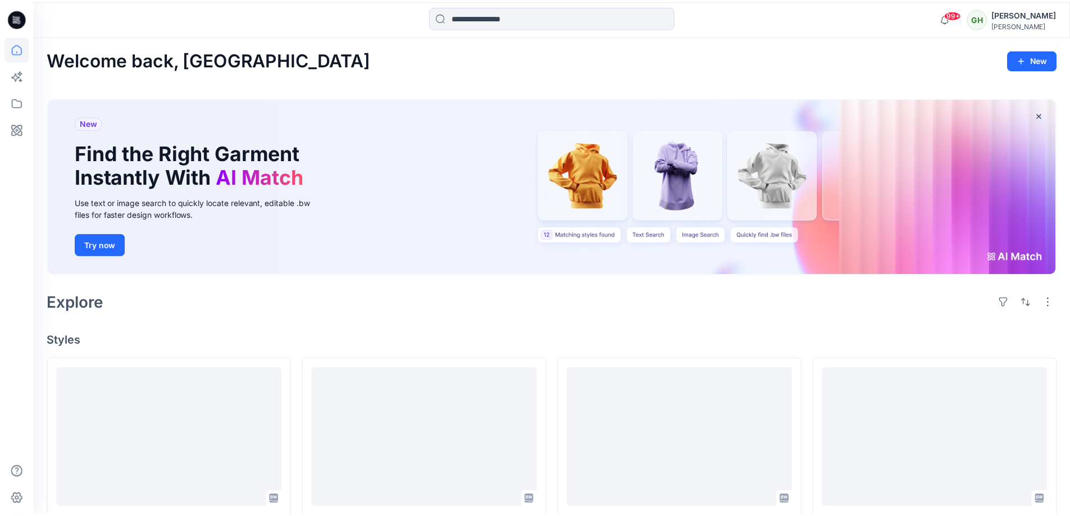
scroll to position [281, 0]
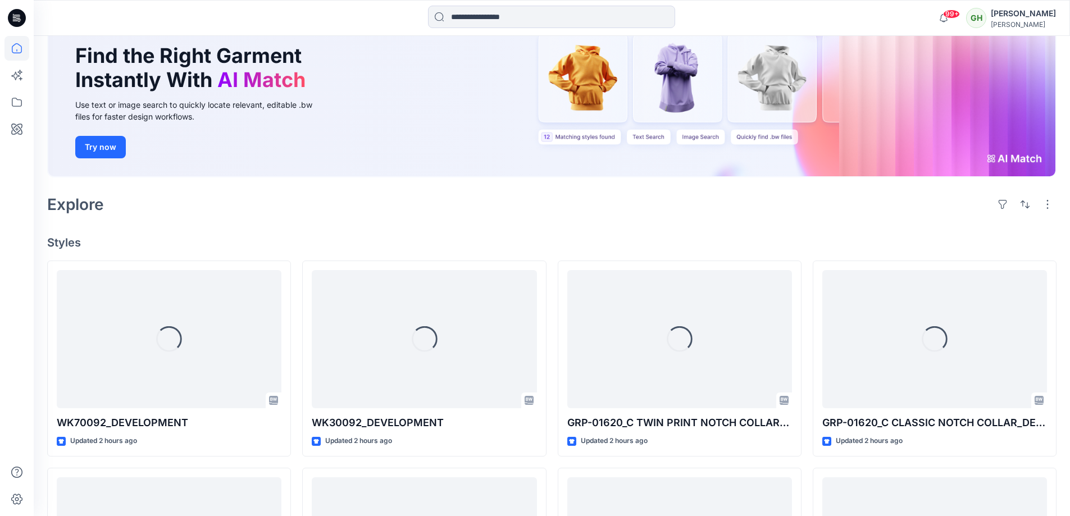
scroll to position [169, 0]
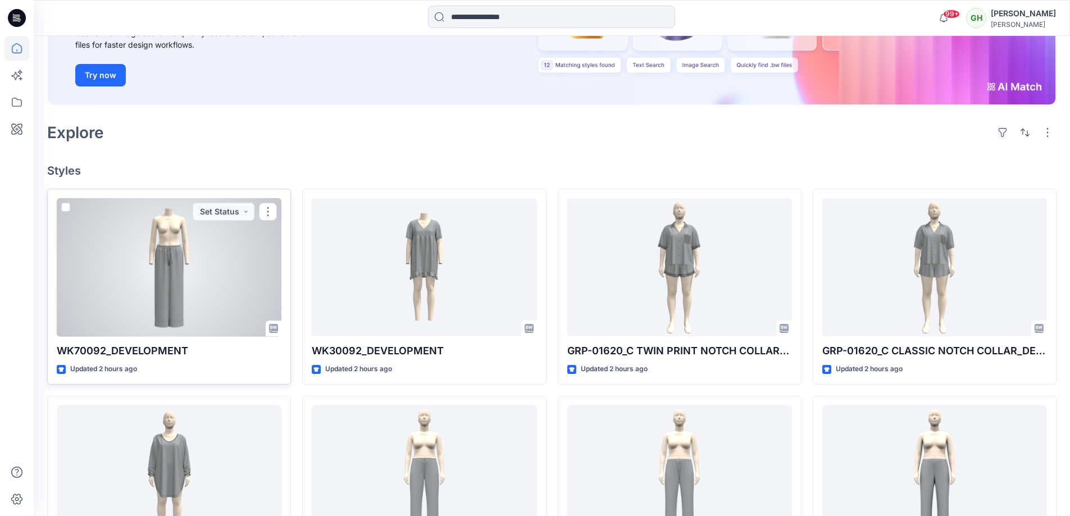
click at [162, 253] on div at bounding box center [169, 267] width 225 height 139
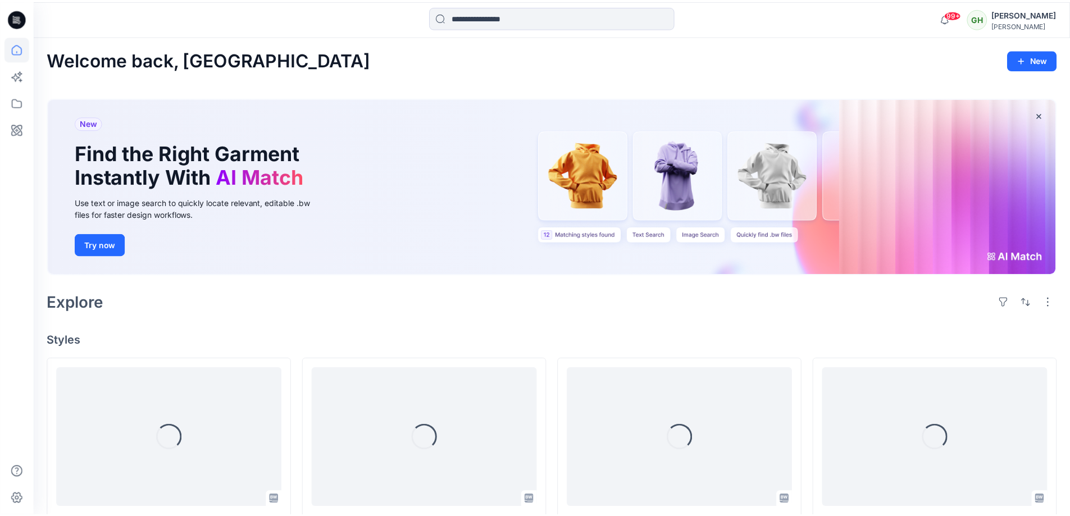
scroll to position [169, 0]
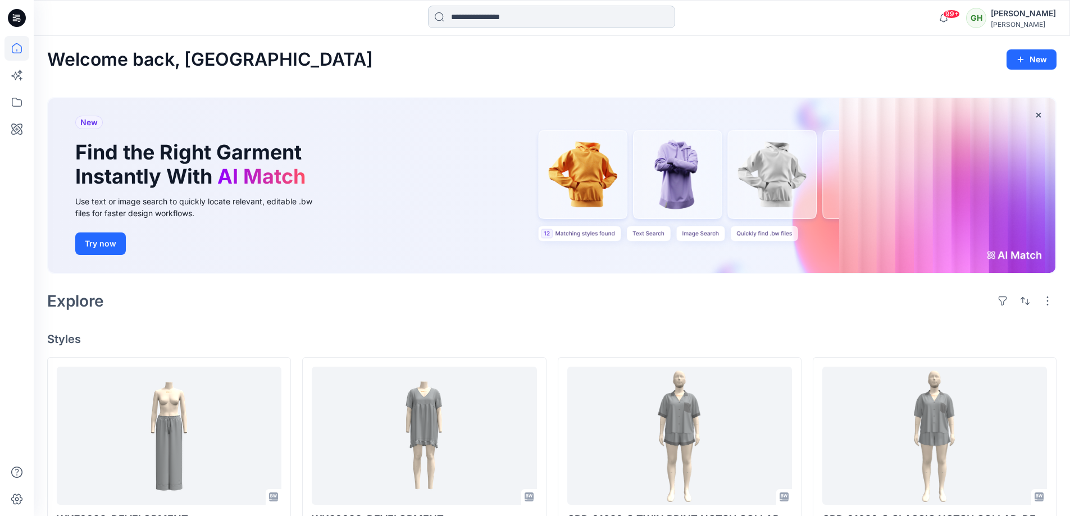
click at [539, 22] on input at bounding box center [551, 17] width 247 height 22
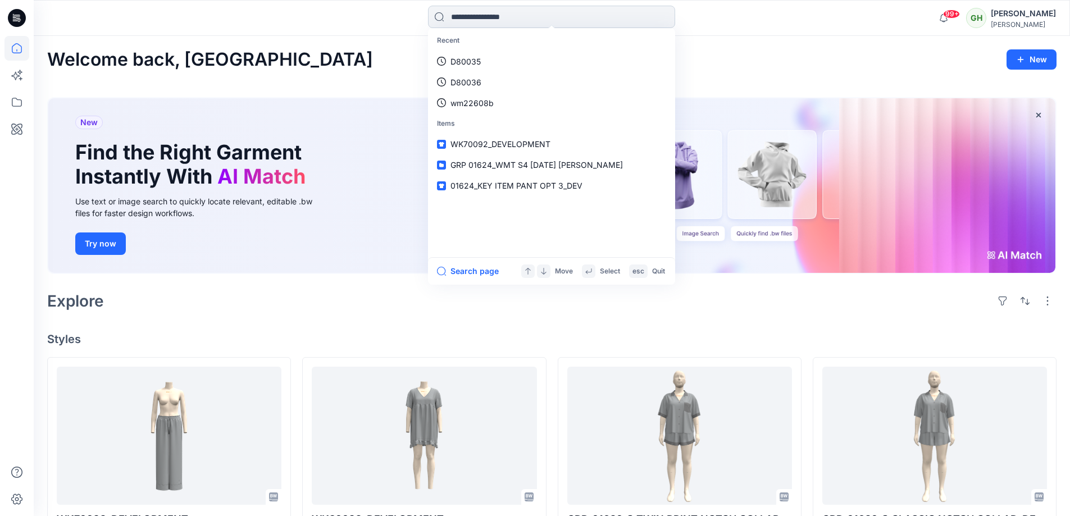
paste input "******"
type input "******"
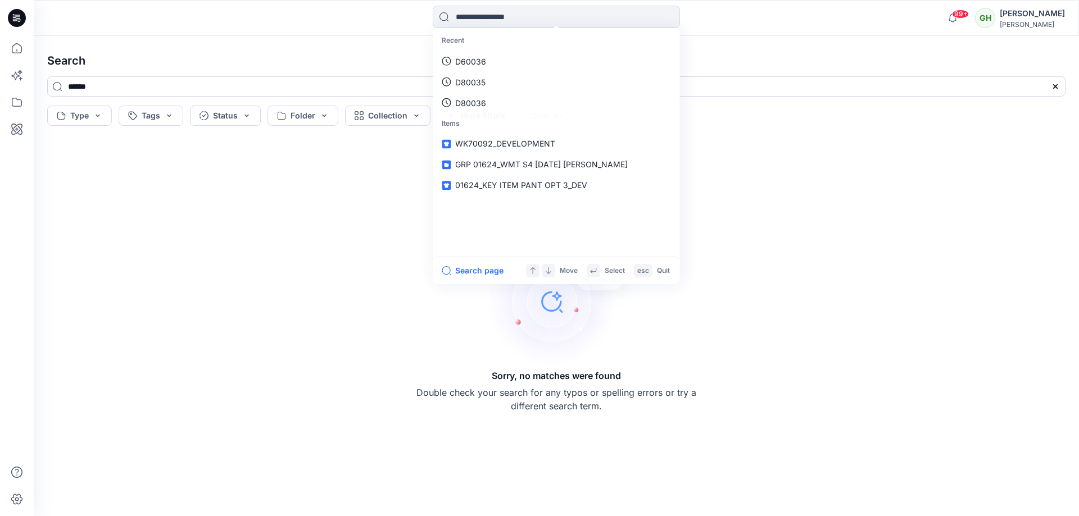
click at [289, 20] on div at bounding box center [164, 18] width 261 height 25
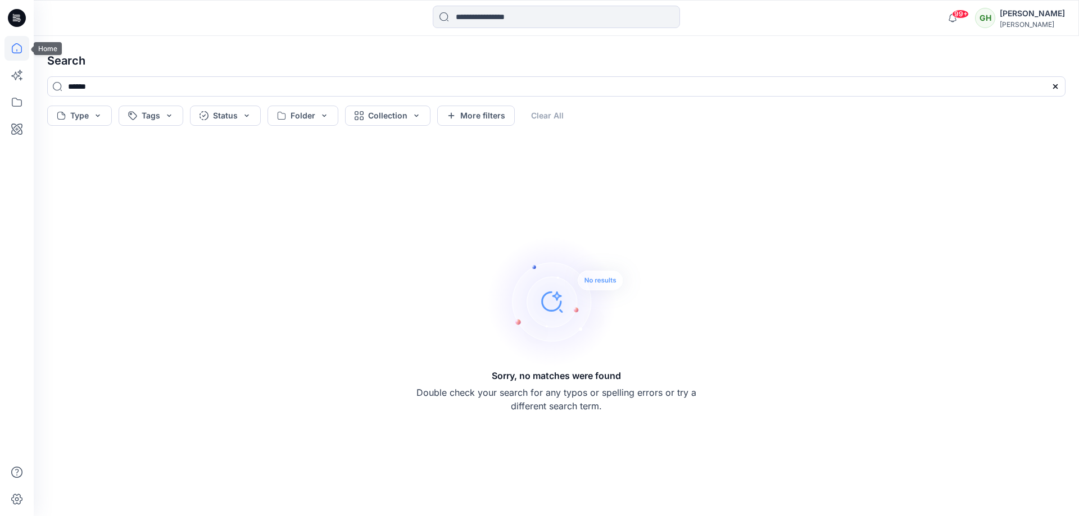
click at [23, 39] on icon at bounding box center [16, 48] width 25 height 25
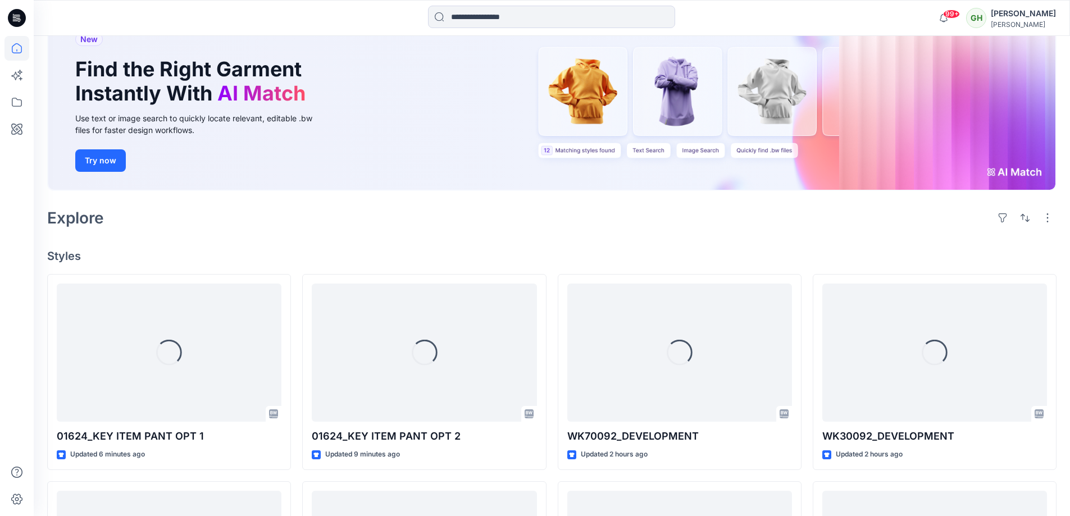
scroll to position [169, 0]
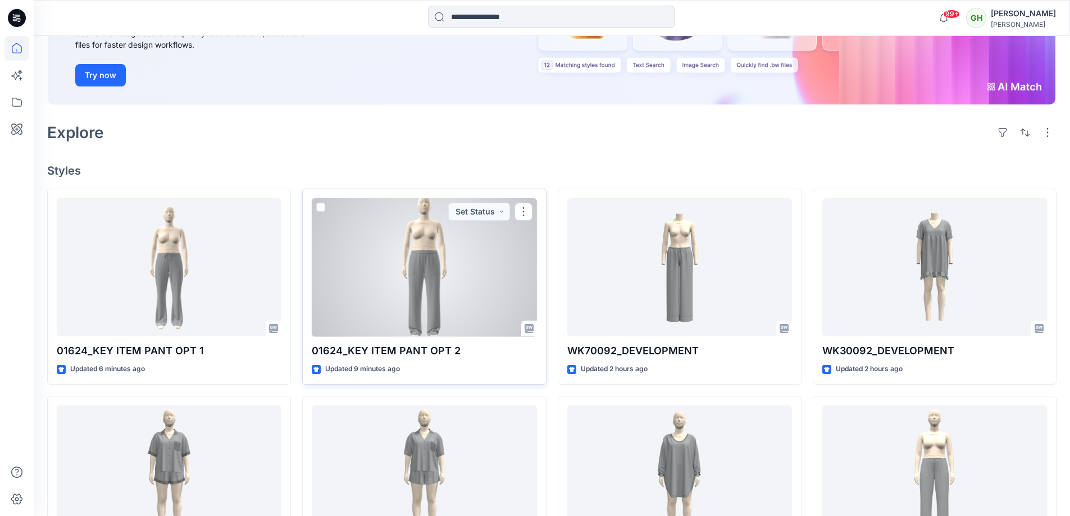
click at [443, 274] on div at bounding box center [424, 267] width 225 height 139
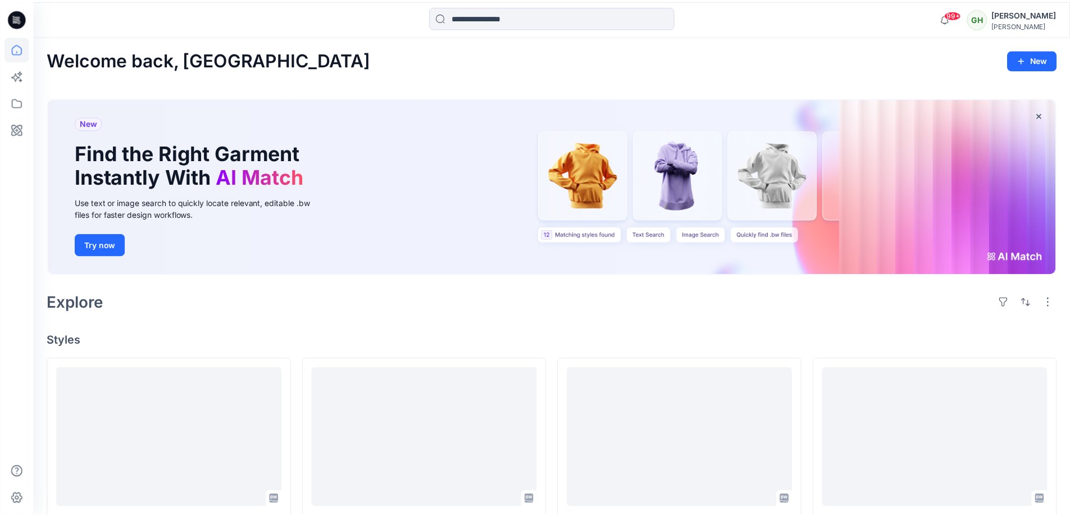
scroll to position [169, 0]
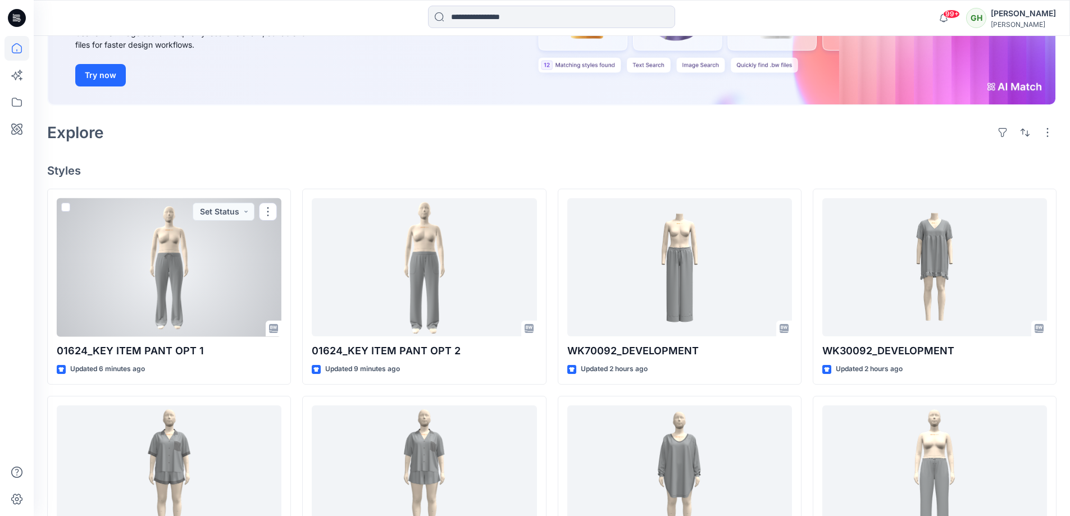
click at [225, 313] on div at bounding box center [169, 267] width 225 height 139
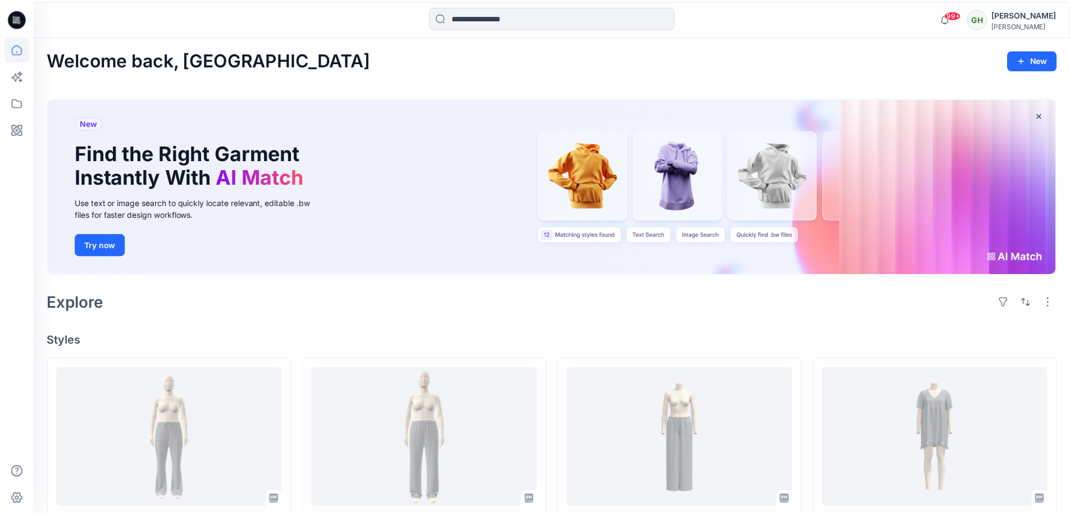
scroll to position [169, 0]
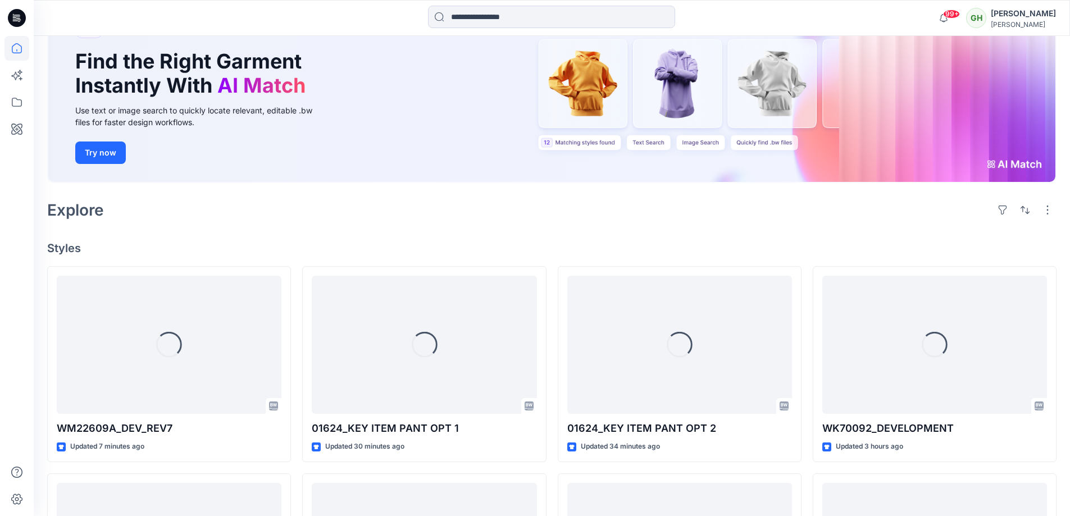
scroll to position [112, 0]
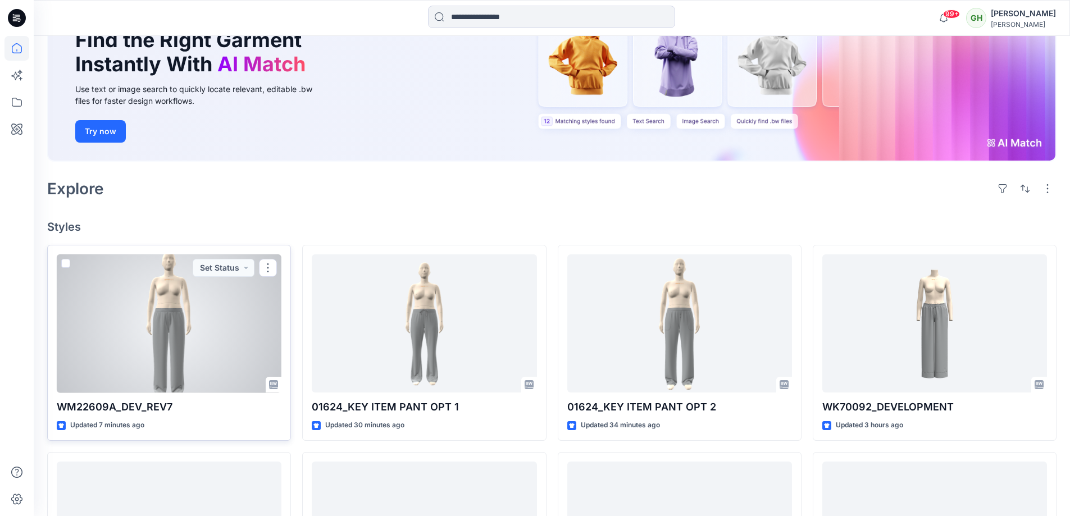
click at [202, 329] on div at bounding box center [169, 323] width 225 height 139
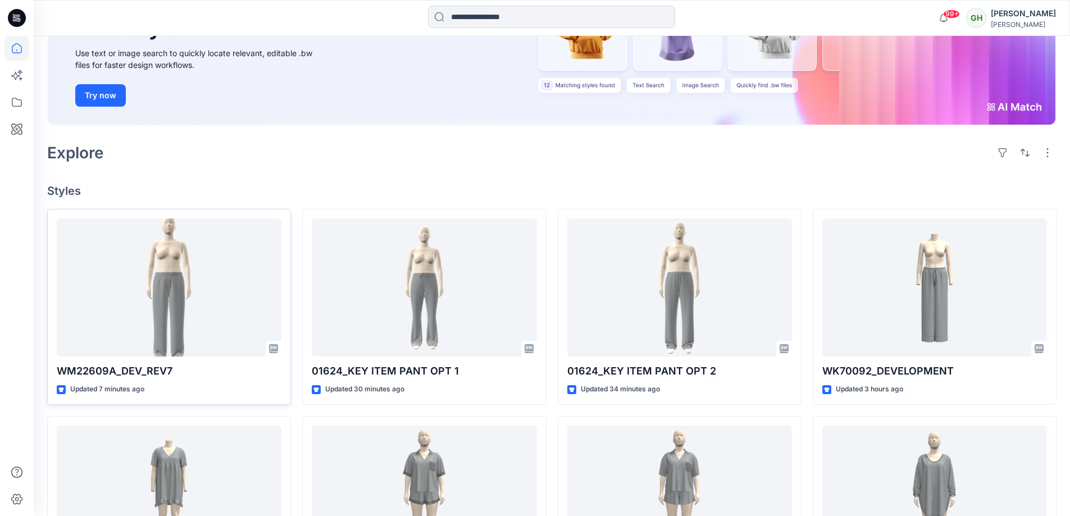
scroll to position [169, 0]
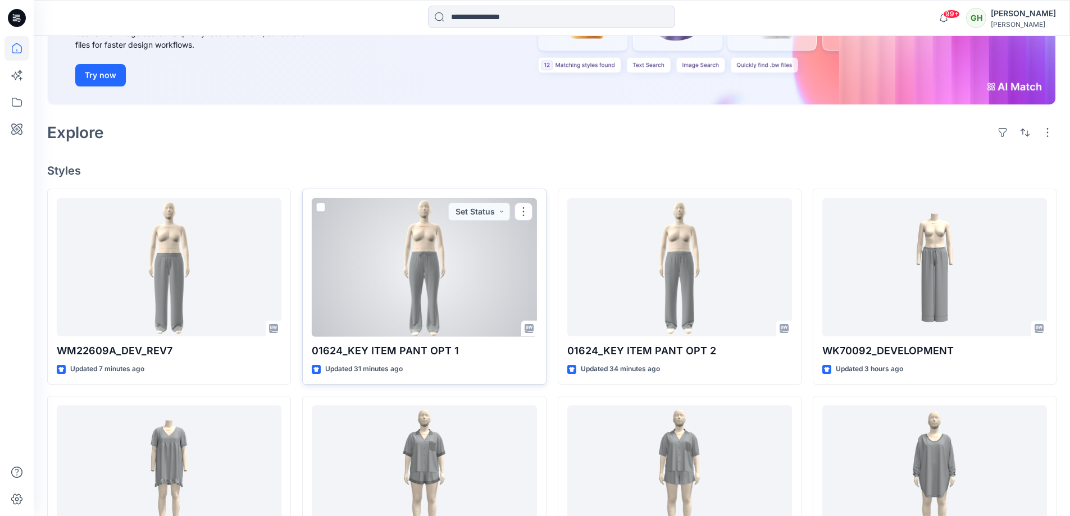
click at [502, 291] on div at bounding box center [424, 267] width 225 height 139
